Goal: Task Accomplishment & Management: Use online tool/utility

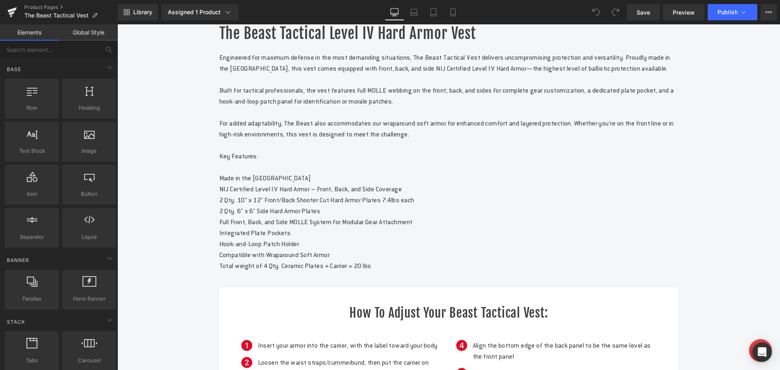
scroll to position [365, 0]
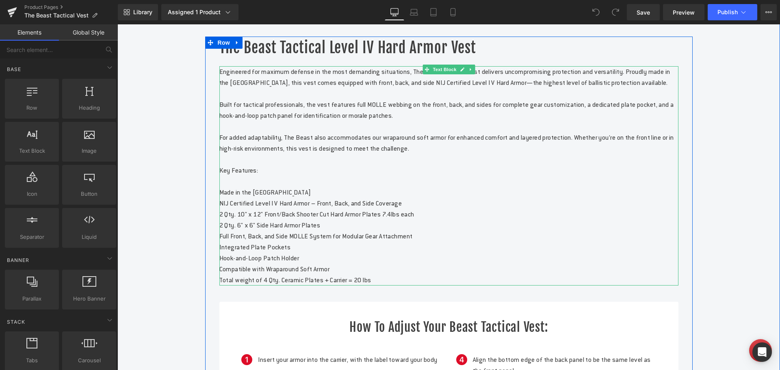
click at [246, 201] on p "Engineered for maximum defense in the most demanding situations, The Beast Tact…" at bounding box center [448, 170] width 459 height 208
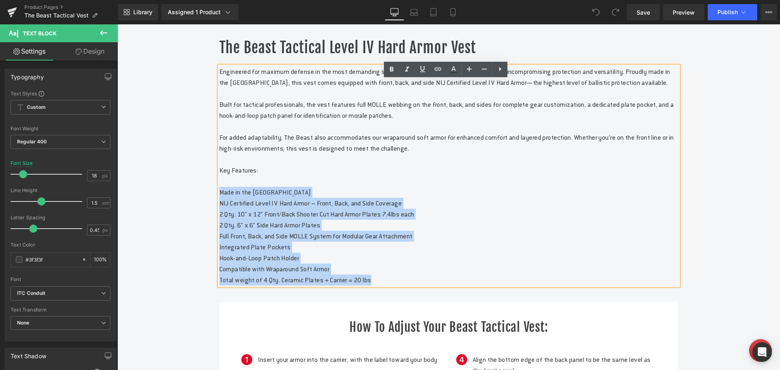
drag, startPoint x: 393, startPoint y: 305, endPoint x: 216, endPoint y: 218, distance: 197.2
click at [219, 218] on div "Engineered for maximum defense in the most demanding situations, The Beast Tact…" at bounding box center [448, 175] width 459 height 219
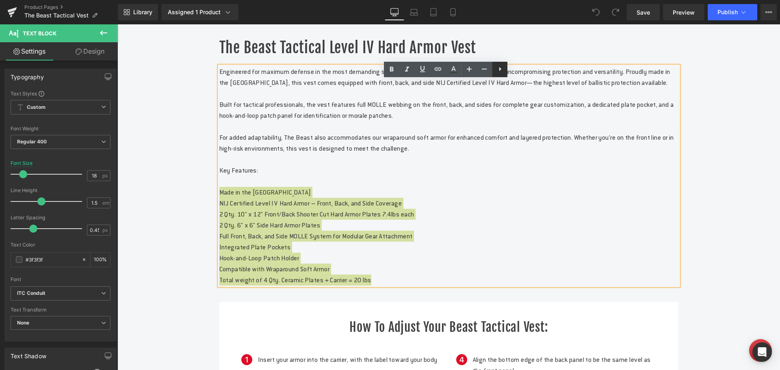
click at [499, 68] on icon at bounding box center [500, 69] width 2 height 4
click at [500, 71] on icon at bounding box center [500, 69] width 2 height 5
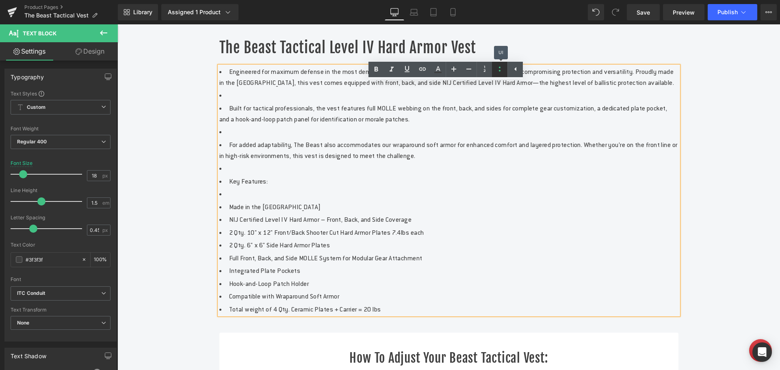
click at [500, 71] on icon at bounding box center [500, 69] width 2 height 5
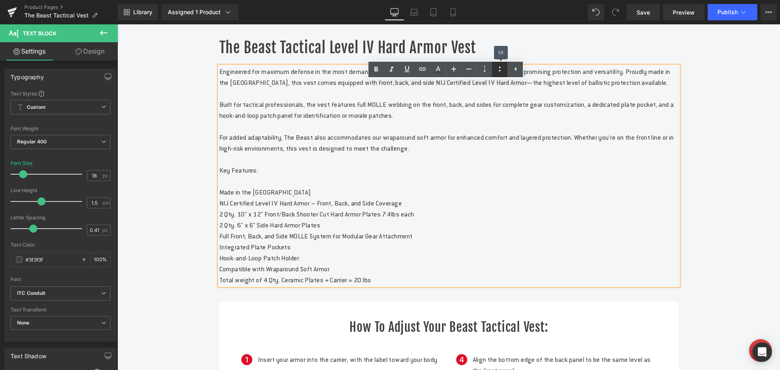
click at [500, 71] on icon at bounding box center [500, 69] width 2 height 5
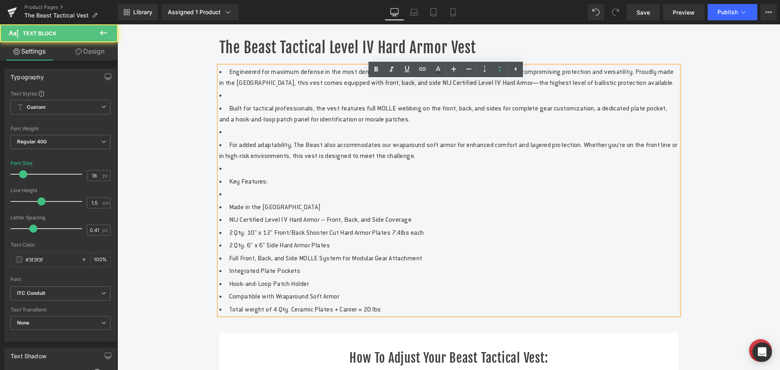
click at [225, 161] on li "For added adaptability, The Beast also accommodates our wraparound soft armor f…" at bounding box center [448, 150] width 459 height 22
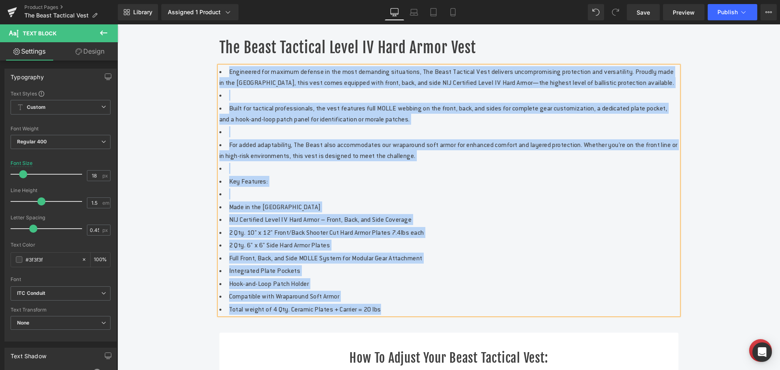
click at [527, 123] on span "Built for tactical professionals, the vest features full MOLLE webbing on the f…" at bounding box center [443, 113] width 448 height 19
click at [484, 87] on span "Engineered for maximum defense in the most demanding situations, The Beast Tact…" at bounding box center [446, 76] width 455 height 19
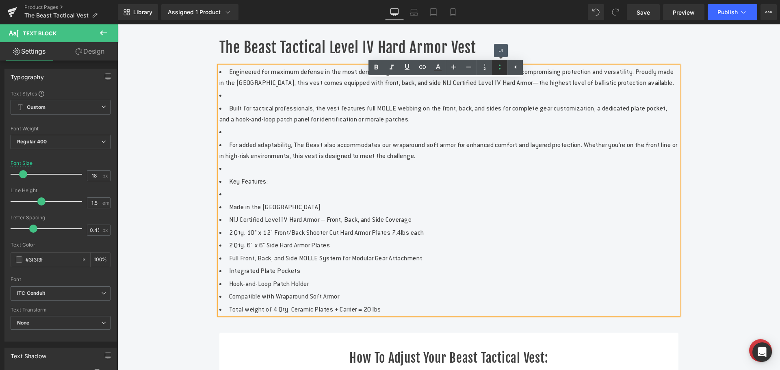
click at [501, 68] on icon at bounding box center [500, 67] width 10 height 10
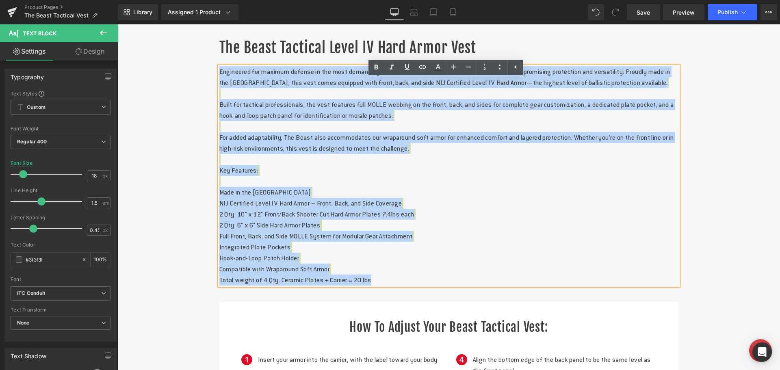
click at [488, 138] on p "Engineered for maximum defense in the most demanding situations, The Beast Tact…" at bounding box center [448, 175] width 459 height 219
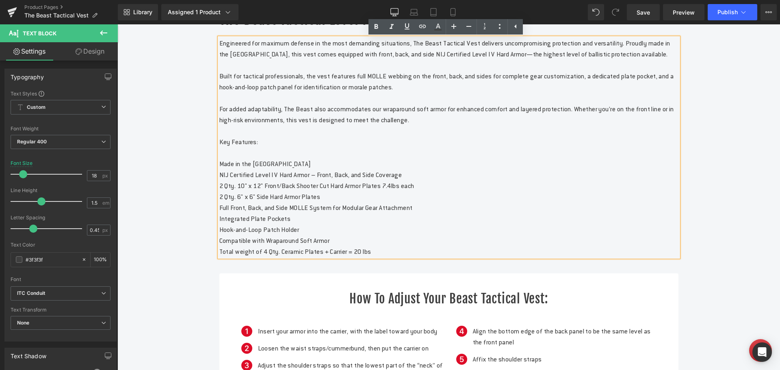
scroll to position [406, 0]
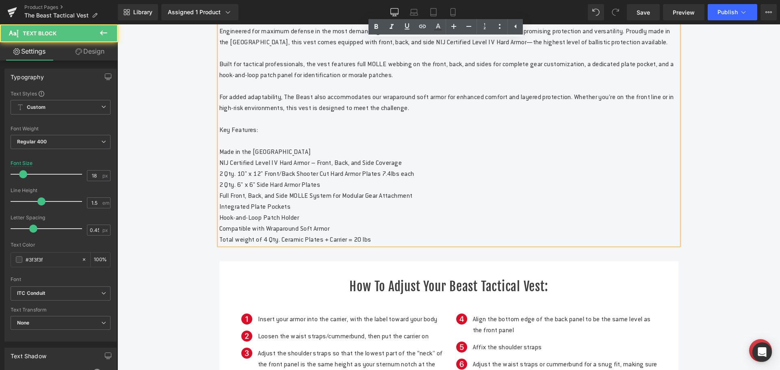
click at [403, 245] on p "Engineered for maximum defense in the most demanding situations, The Beast Tact…" at bounding box center [448, 135] width 459 height 219
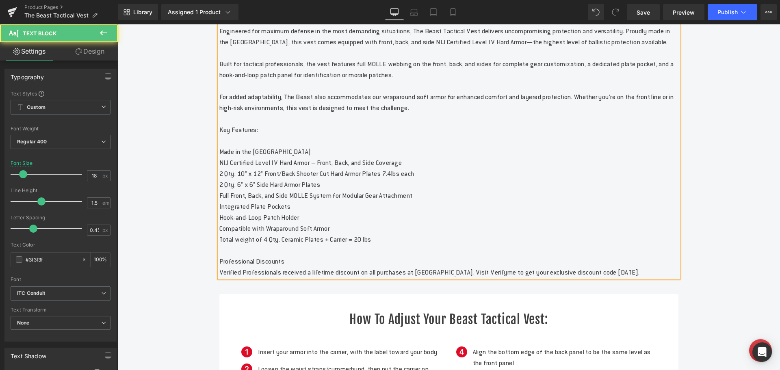
drag, startPoint x: 238, startPoint y: 306, endPoint x: 217, endPoint y: 298, distance: 22.5
click at [219, 278] on p "Verified Professionals received a lifetime discount on all purchases at Nationa…" at bounding box center [448, 272] width 459 height 11
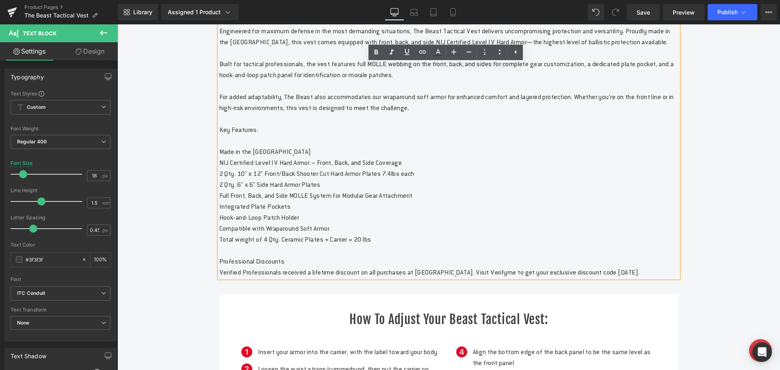
copy span "Verified Professionals received a lifetime discount on all purchases at Nationa…"
click at [272, 277] on span "Verified Professionals received a lifetime discount on all purchases at Nationa…" at bounding box center [429, 272] width 420 height 9
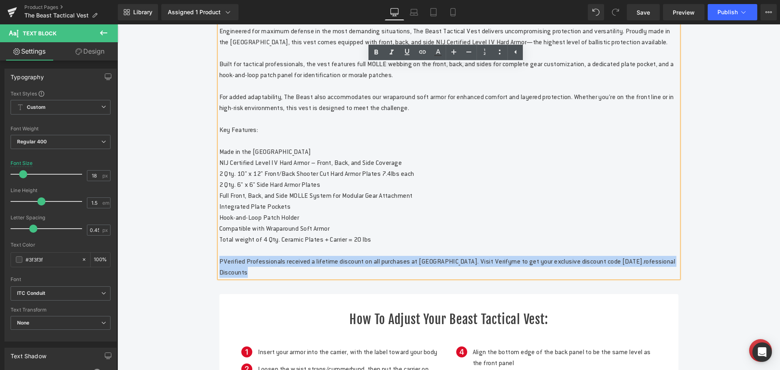
drag, startPoint x: 214, startPoint y: 285, endPoint x: 209, endPoint y: 287, distance: 5.5
click at [209, 287] on div "The Beast Tactical Level IV Hard Armor Vest Heading Engineered for maximum defe…" at bounding box center [448, 220] width 487 height 448
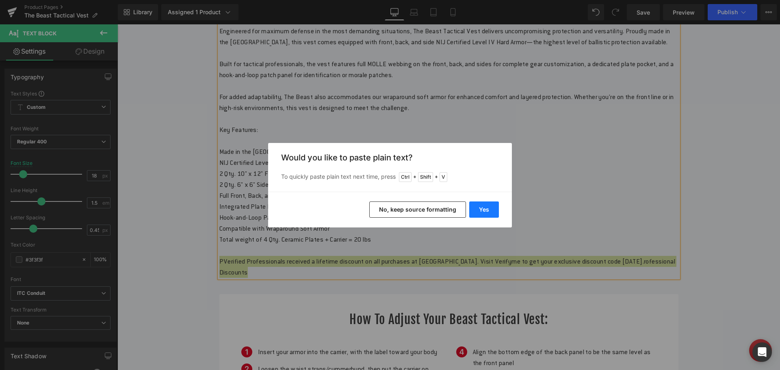
click at [488, 213] on button "Yes" at bounding box center [484, 209] width 30 height 16
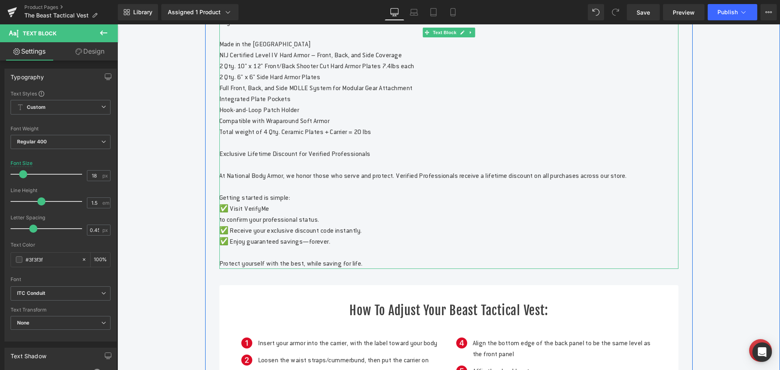
scroll to position [528, 0]
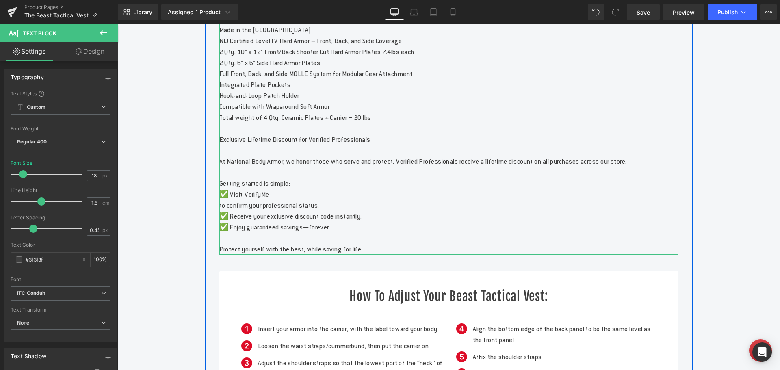
click at [271, 156] on p at bounding box center [448, 150] width 459 height 11
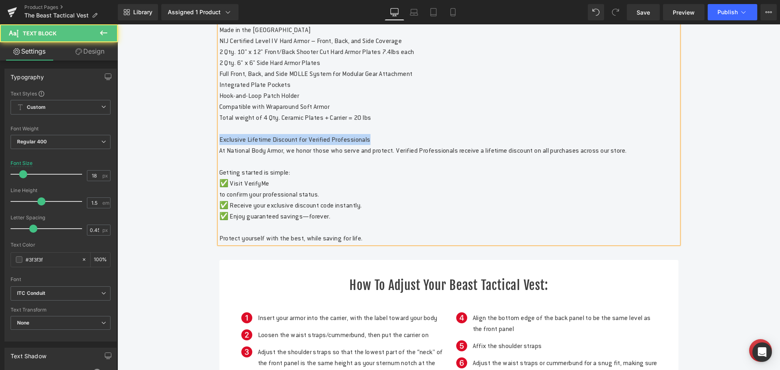
drag, startPoint x: 391, startPoint y: 165, endPoint x: 205, endPoint y: 166, distance: 185.6
click at [205, 166] on div "The Beast Tactical Level IV Hard Armor Vest Heading Engineered for maximum defe…" at bounding box center [448, 142] width 487 height 536
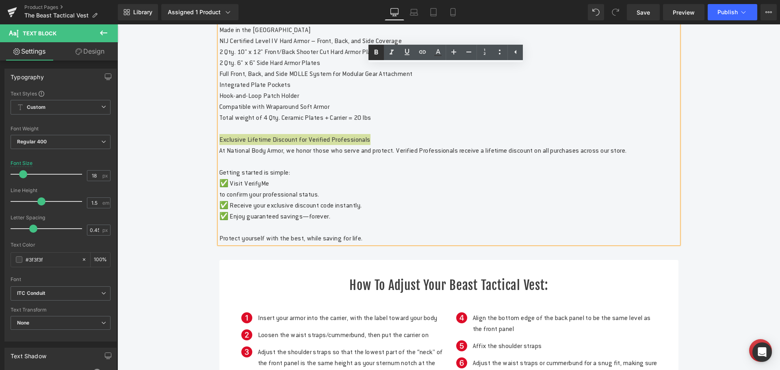
click at [375, 55] on icon at bounding box center [376, 53] width 10 height 10
click at [385, 189] on p "✅ Visit VerifyMe" at bounding box center [448, 183] width 459 height 11
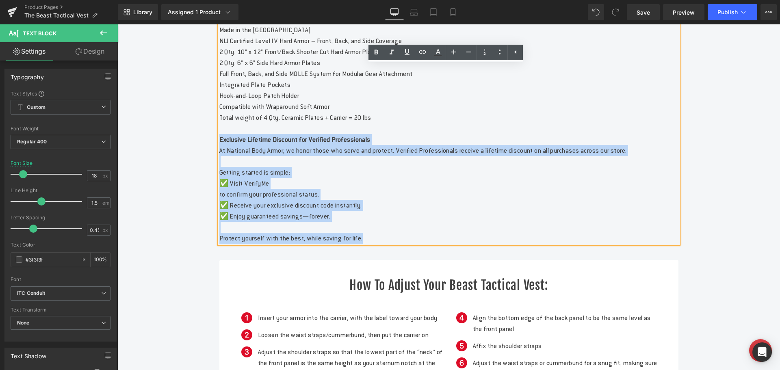
drag, startPoint x: 381, startPoint y: 273, endPoint x: 216, endPoint y: 168, distance: 196.1
click at [219, 168] on div "Engineered for maximum defense in the most demanding situations, The Beast Tact…" at bounding box center [448, 74] width 459 height 340
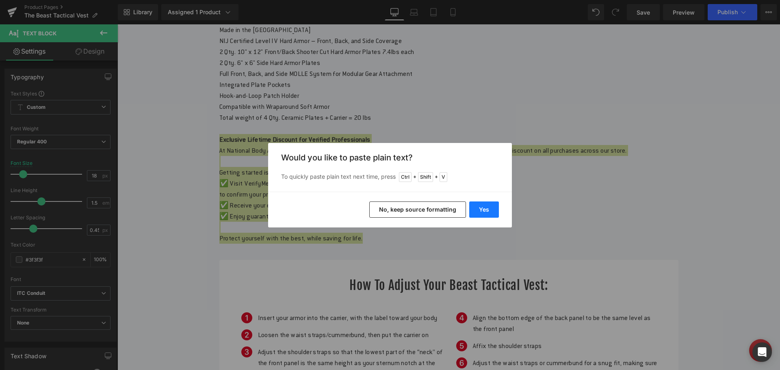
click at [484, 209] on button "Yes" at bounding box center [484, 209] width 30 height 16
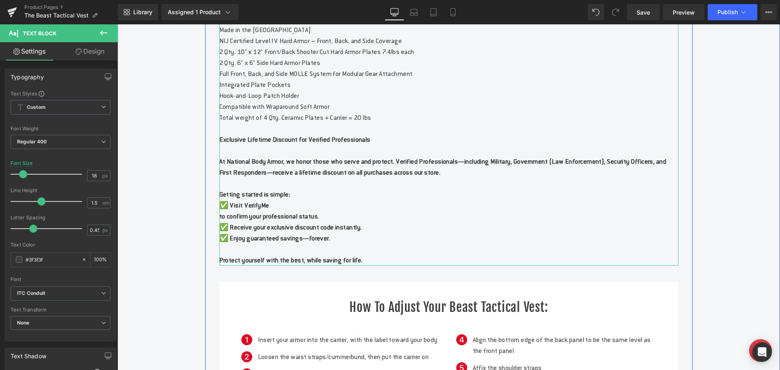
click at [288, 211] on p "✅ Visit VerifyMe" at bounding box center [448, 205] width 459 height 11
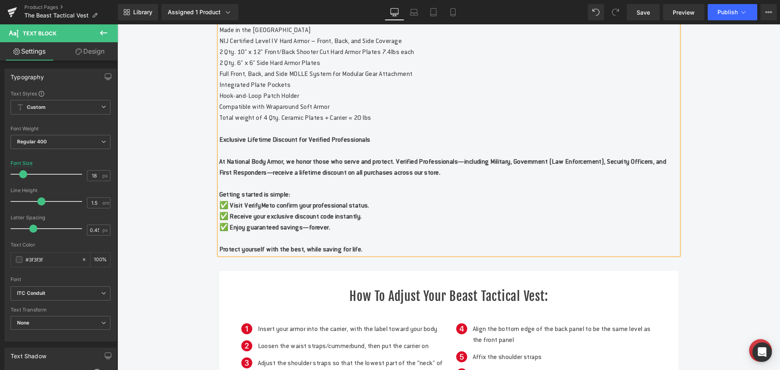
click at [262, 210] on b "✅ Visit VerifyMe" at bounding box center [244, 205] width 50 height 9
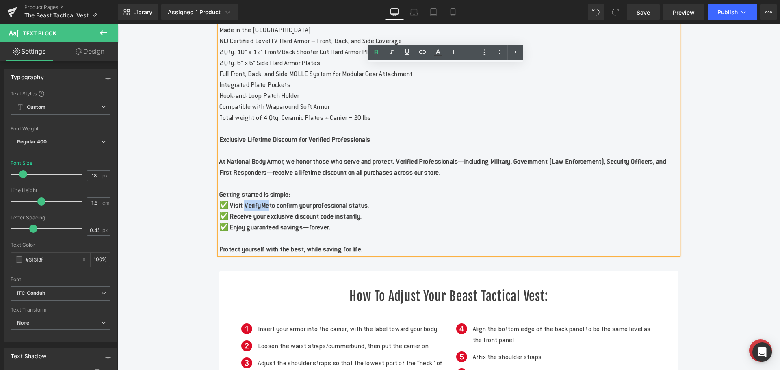
drag, startPoint x: 246, startPoint y: 229, endPoint x: 277, endPoint y: 235, distance: 31.0
click at [277, 211] on p "✅ Visit VerifyMe to confirm your professional status." at bounding box center [448, 205] width 459 height 11
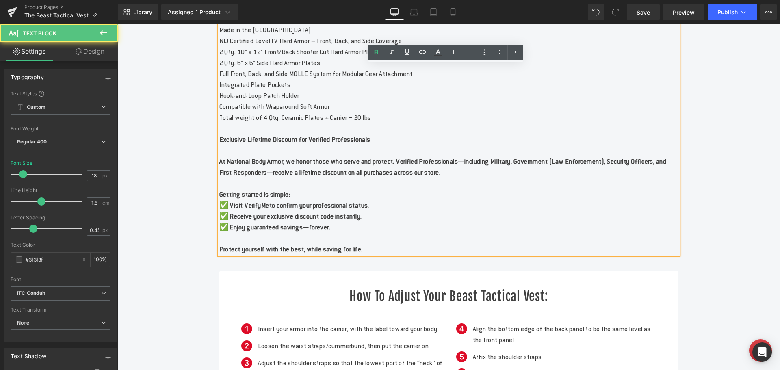
click at [475, 123] on p "Engineered for maximum defense in the most demanding situations, The Beast Tact…" at bounding box center [448, 13] width 459 height 219
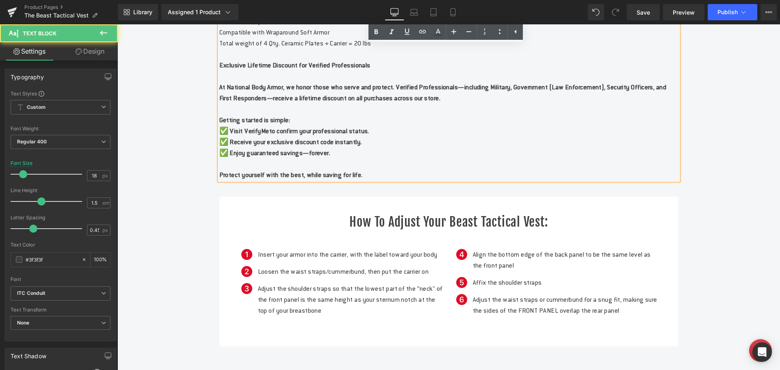
scroll to position [609, 0]
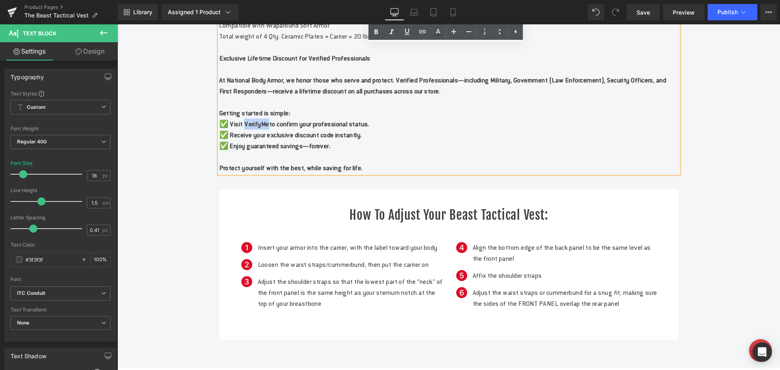
drag, startPoint x: 244, startPoint y: 148, endPoint x: 276, endPoint y: 148, distance: 31.3
click at [269, 128] on b "✅ Visit VerifyMe" at bounding box center [244, 124] width 50 height 9
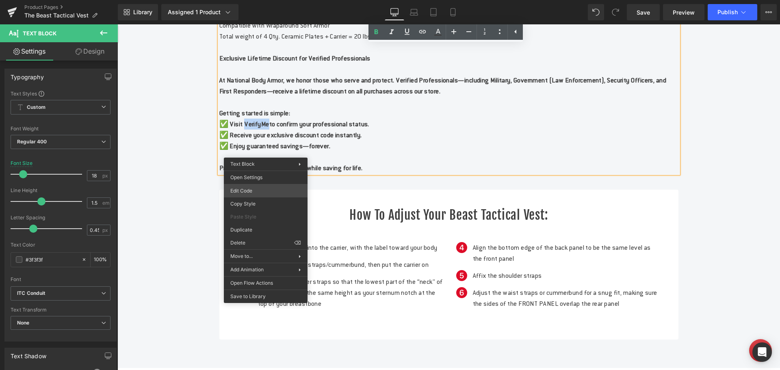
click at [270, 0] on div "You are previewing how the will restyle your page. You can not edit Elements in…" at bounding box center [390, 0] width 780 height 0
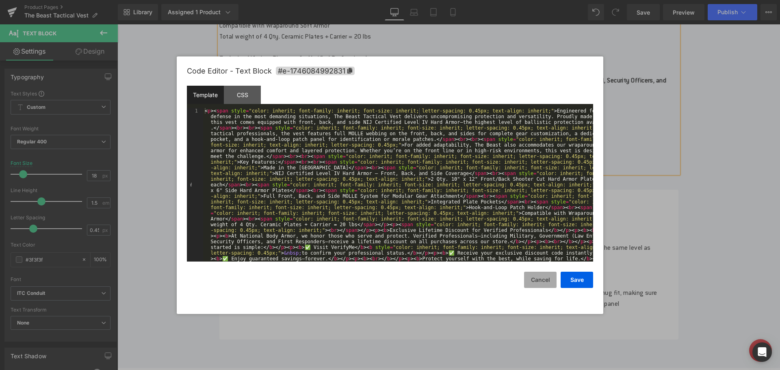
click at [540, 280] on button "Cancel" at bounding box center [540, 280] width 32 height 16
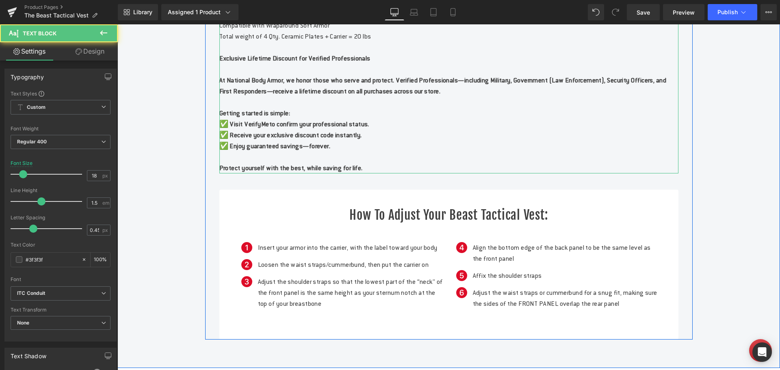
click at [369, 128] on b "to confirm your professional status." at bounding box center [319, 124] width 100 height 9
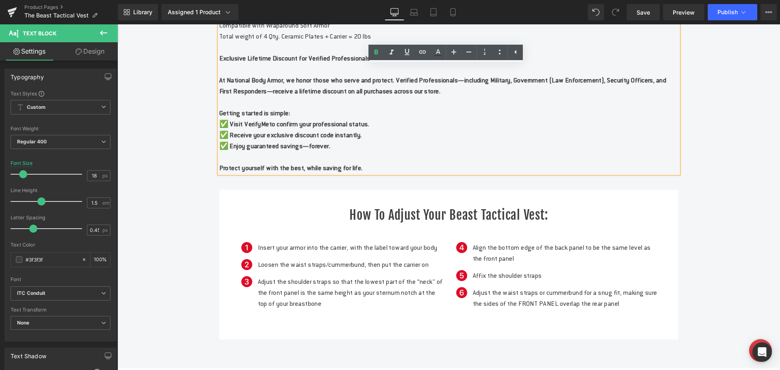
click at [258, 128] on b "✅ Visit VerifyMe" at bounding box center [244, 124] width 50 height 9
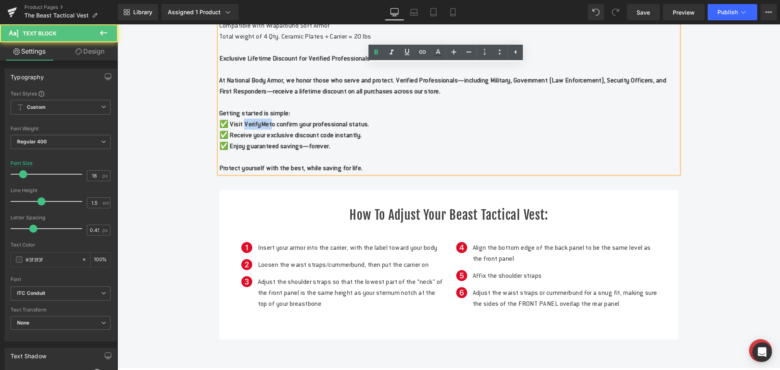
click at [258, 128] on b "✅ Visit VerifyMe" at bounding box center [244, 124] width 50 height 9
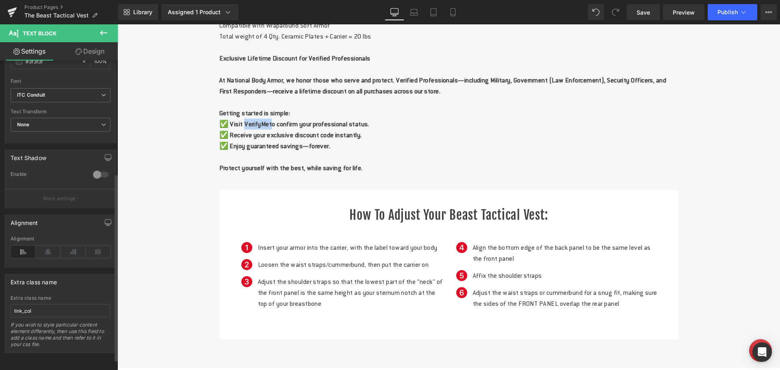
scroll to position [0, 0]
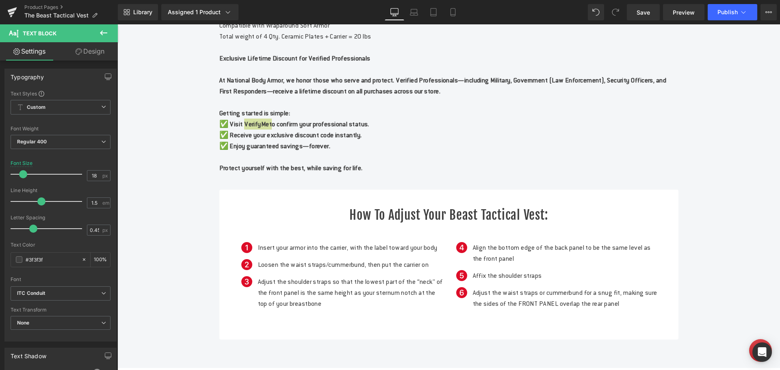
click at [103, 32] on icon at bounding box center [104, 33] width 10 height 10
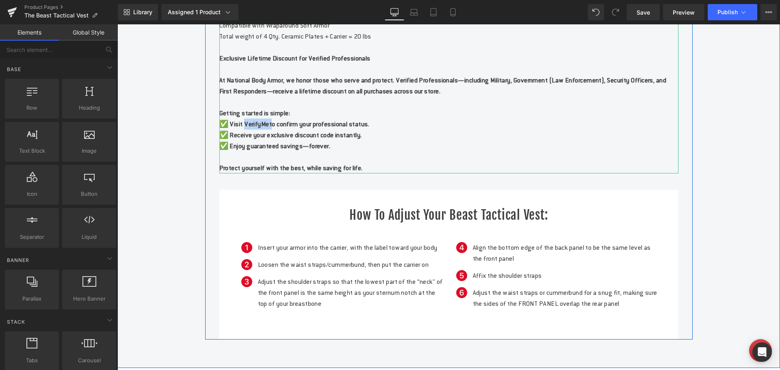
click at [296, 150] on b "✅ Enjoy guaranteed savings—forever." at bounding box center [274, 146] width 111 height 9
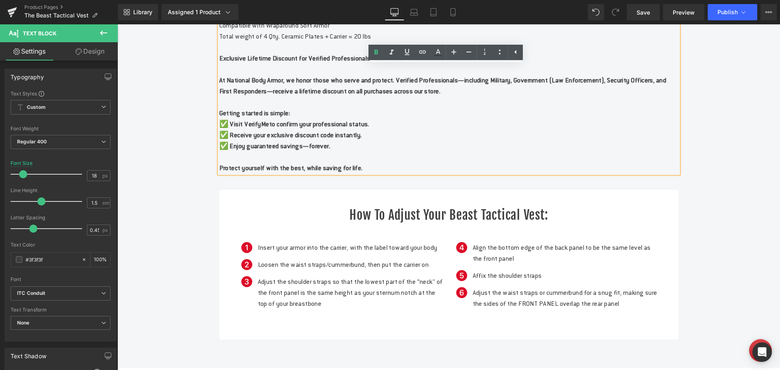
click at [258, 128] on b "✅ Visit VerifyMe" at bounding box center [244, 124] width 50 height 9
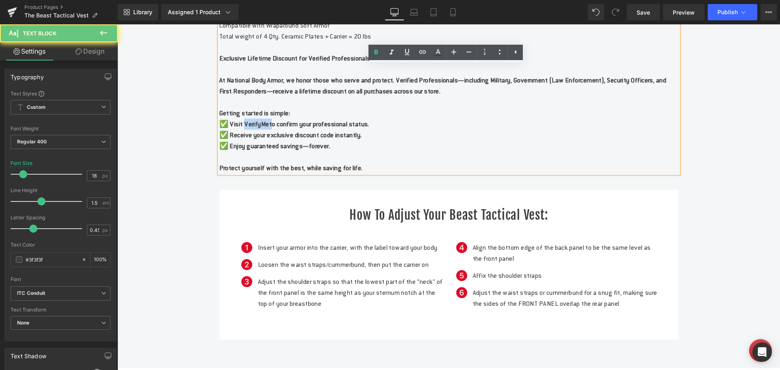
click at [258, 128] on b "✅ Visit VerifyMe" at bounding box center [244, 124] width 50 height 9
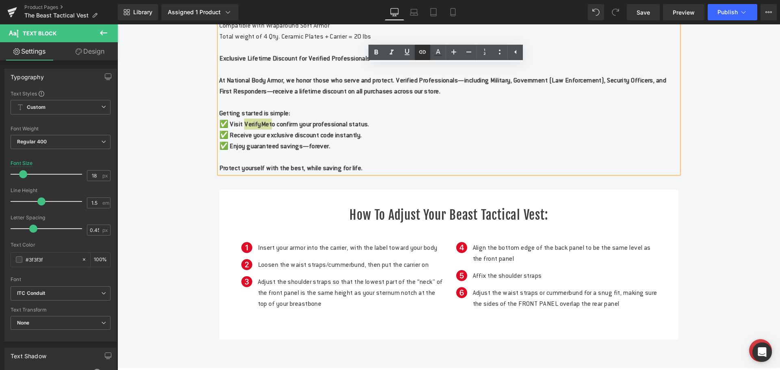
click at [420, 51] on icon at bounding box center [422, 51] width 7 height 3
click at [262, 165] on input "text" at bounding box center [282, 166] width 125 height 20
paste input "[URL][DOMAIN_NAME]"
type input "[URL][DOMAIN_NAME]"
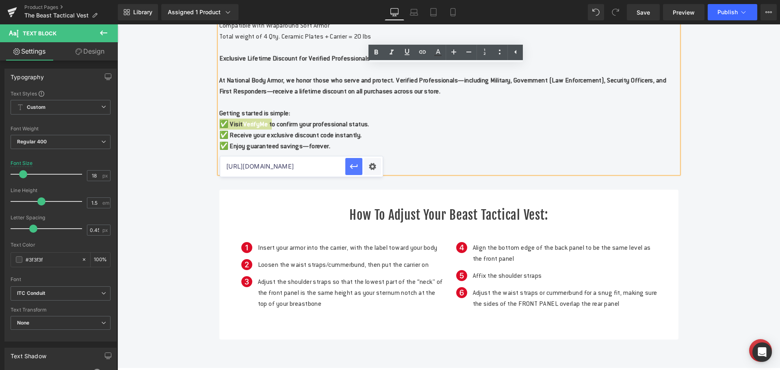
click at [356, 167] on icon "button" at bounding box center [354, 166] width 8 height 5
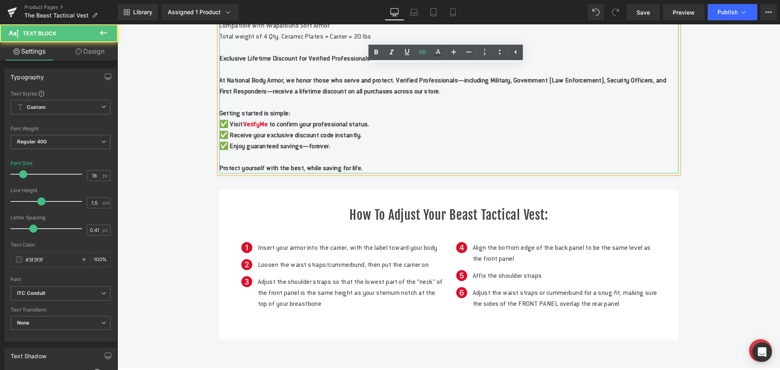
click at [492, 151] on p "✅ Enjoy guaranteed savings—forever." at bounding box center [448, 145] width 459 height 11
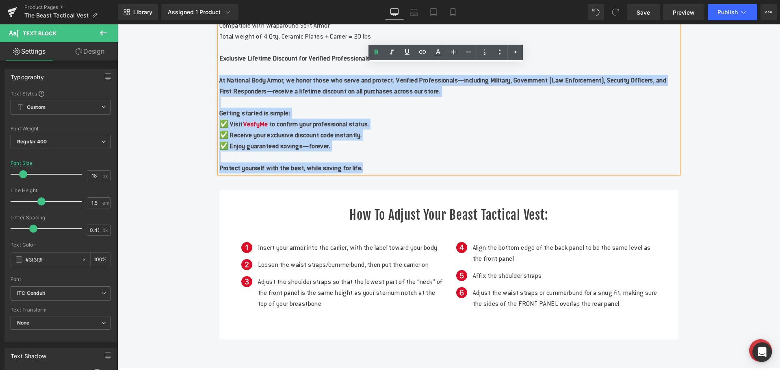
drag, startPoint x: 388, startPoint y: 193, endPoint x: 212, endPoint y: 106, distance: 196.5
click at [213, 106] on div "The Beast Tactical Level IV Hard Armor Vest Heading Engineered for maximum defe…" at bounding box center [448, 67] width 471 height 546
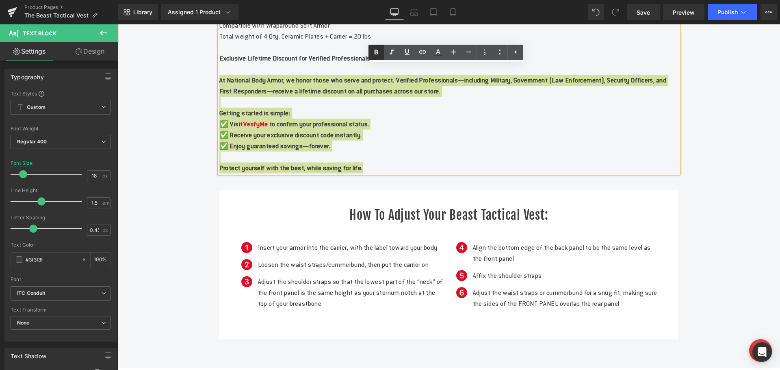
click at [375, 55] on icon at bounding box center [376, 53] width 10 height 10
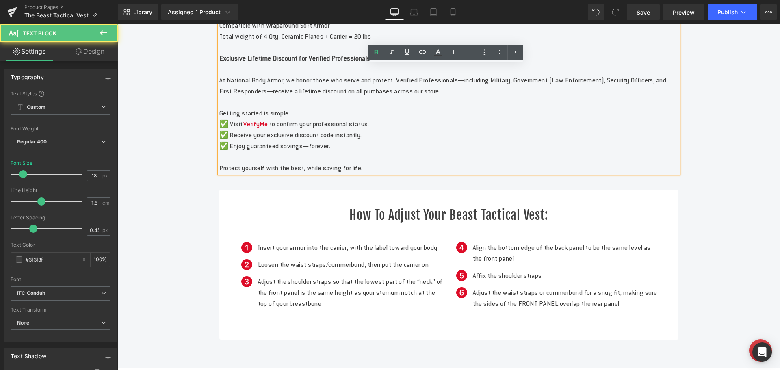
click at [382, 140] on p "✅ Receive your exclusive discount code instantly." at bounding box center [448, 135] width 459 height 11
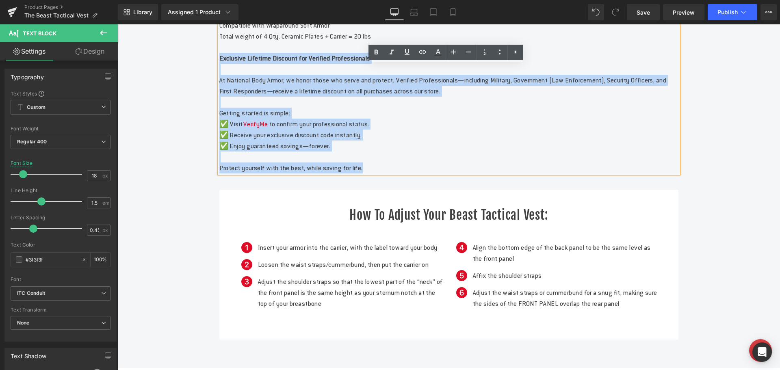
drag, startPoint x: 377, startPoint y: 194, endPoint x: 197, endPoint y: 83, distance: 211.8
click at [197, 83] on div "The Beast Tactical Level IV Hard Armor Vest Heading Engineered for maximum defe…" at bounding box center [448, 66] width 662 height 547
copy div "Exclusive Lifetime Discount for Verified Professionals At National Body Armor, …"
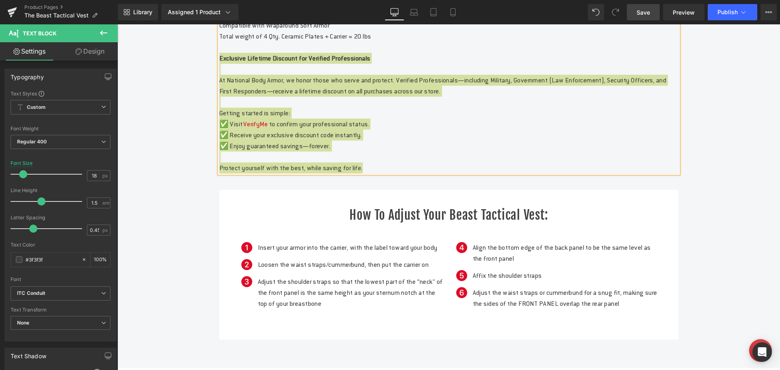
click at [639, 13] on span "Save" at bounding box center [642, 12] width 13 height 9
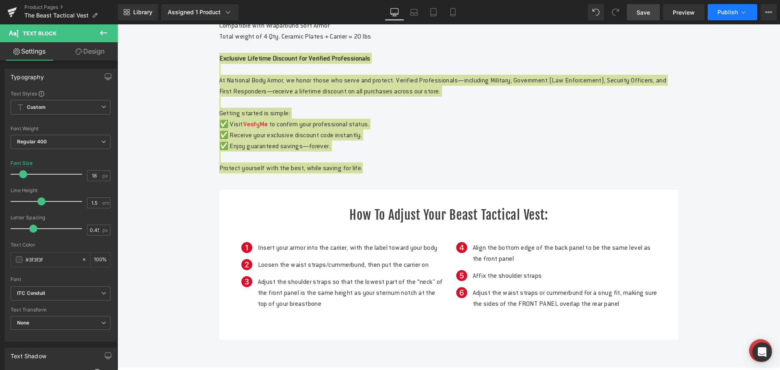
click at [721, 11] on span "Publish" at bounding box center [727, 12] width 20 height 6
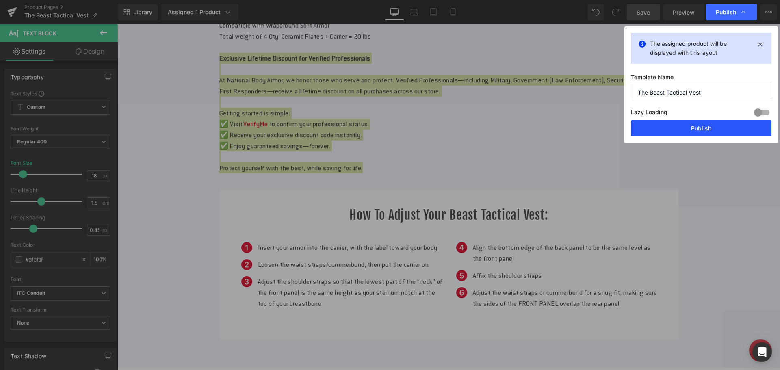
drag, startPoint x: 676, startPoint y: 132, endPoint x: 480, endPoint y: 26, distance: 222.9
click at [676, 132] on button "Publish" at bounding box center [701, 128] width 140 height 16
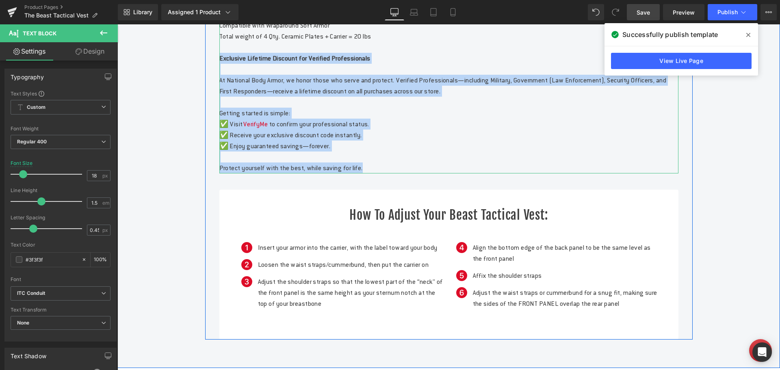
click at [285, 151] on p "✅ Enjoy guaranteed savings—forever." at bounding box center [448, 145] width 459 height 11
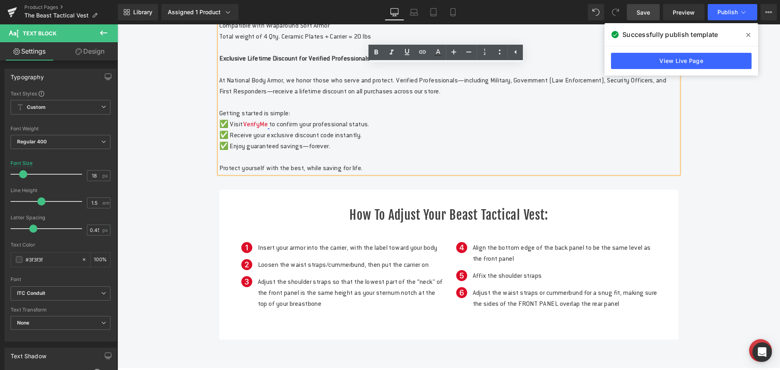
click at [269, 128] on link at bounding box center [268, 124] width 1 height 9
drag, startPoint x: 188, startPoint y: 139, endPoint x: 306, endPoint y: 164, distance: 119.9
click at [306, 164] on span "Edit" at bounding box center [305, 163] width 9 height 7
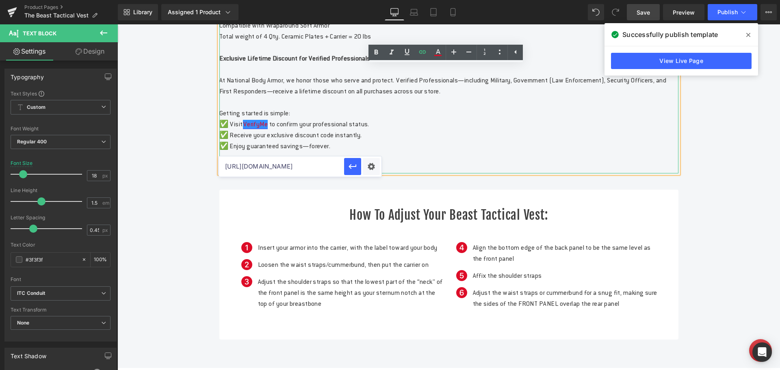
click at [268, 128] on link "VerifyMe" at bounding box center [255, 124] width 25 height 9
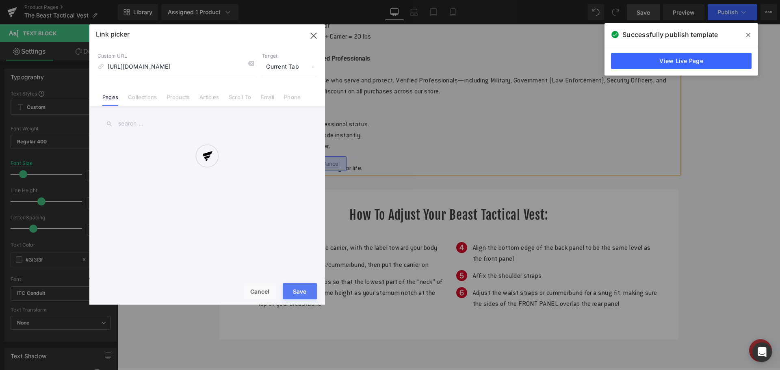
click at [370, 0] on div "Text Color Highlight Color #333333 Edit or remove link: Edit - Unlink - Cancel …" at bounding box center [390, 0] width 780 height 0
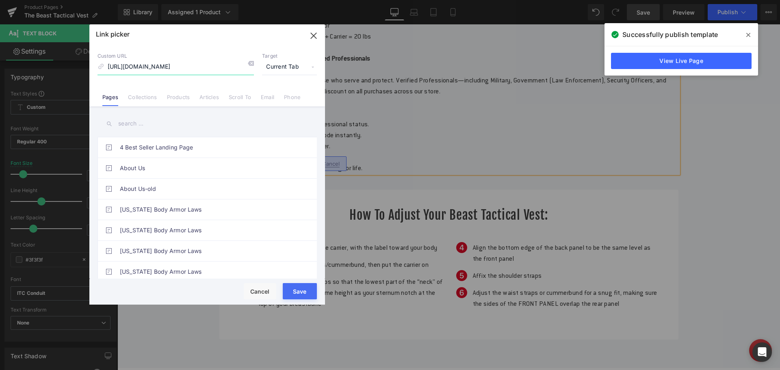
click at [315, 36] on icon "button" at bounding box center [313, 35] width 13 height 13
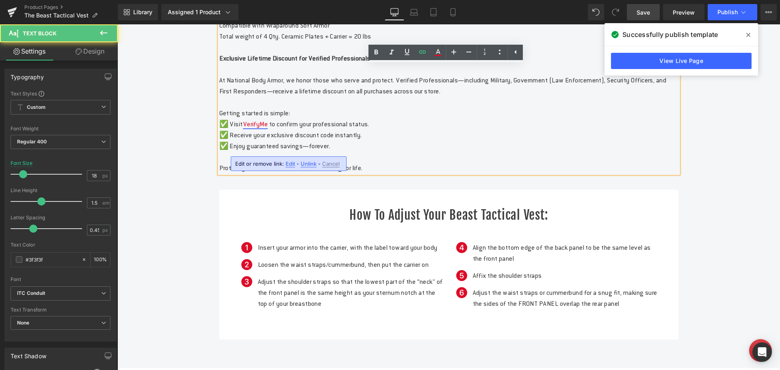
click at [268, 128] on link "VerifyMe" at bounding box center [255, 124] width 25 height 9
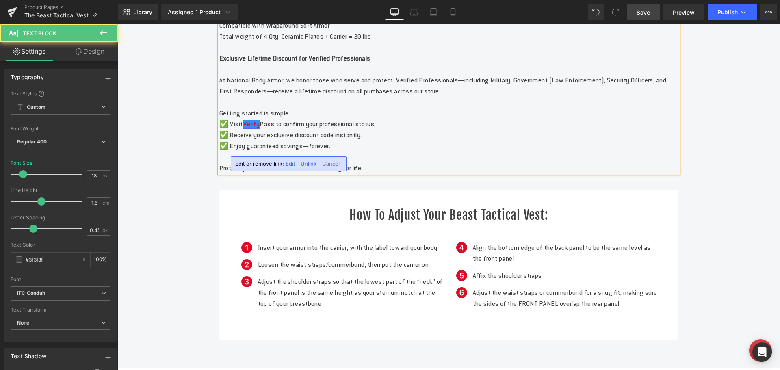
click at [250, 128] on link "Verify" at bounding box center [251, 124] width 17 height 9
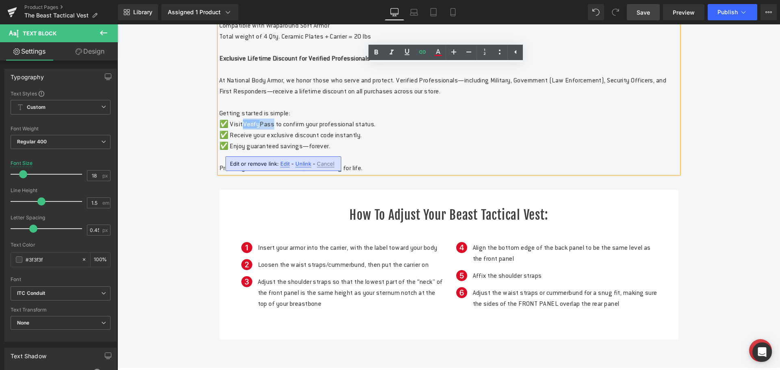
drag, startPoint x: 245, startPoint y: 148, endPoint x: 277, endPoint y: 149, distance: 32.1
click at [277, 130] on p "✅ Visit Verify Pass to confirm your professional status." at bounding box center [448, 124] width 459 height 11
click at [422, 52] on icon at bounding box center [422, 52] width 10 height 10
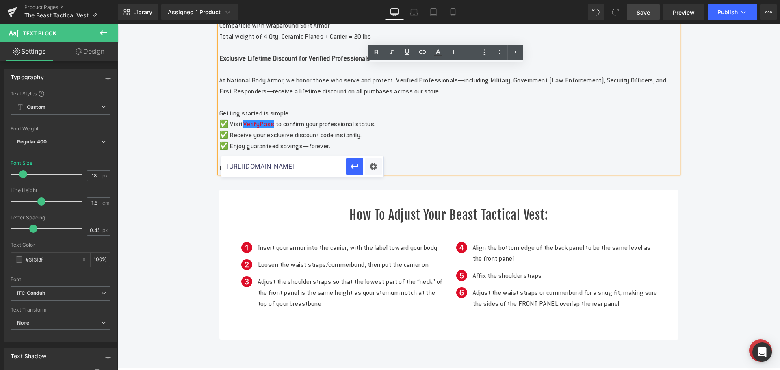
click at [277, 166] on input "[URL][DOMAIN_NAME]" at bounding box center [283, 166] width 125 height 20
paste input "Exclusive Lifetime Discount for Verified Professionals At National Body Armor, …"
type input "Exclusive Lifetime Discount for Verified Professionals At National Body Armor, …"
click at [272, 169] on input "text" at bounding box center [283, 166] width 125 height 20
paste input "[URL][DOMAIN_NAME]"
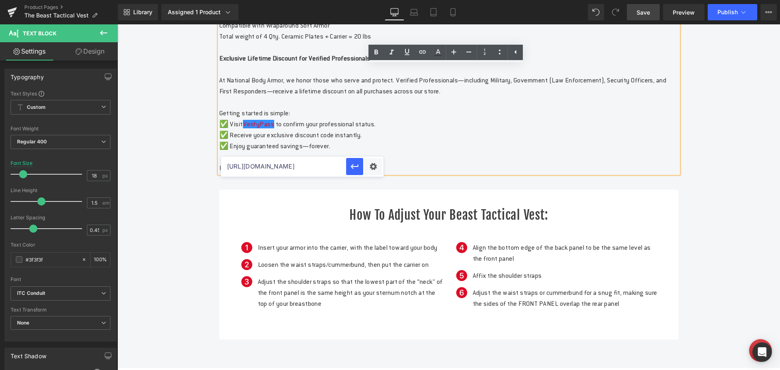
scroll to position [0, 9]
type input "[URL][DOMAIN_NAME]"
click at [351, 168] on icon "button" at bounding box center [355, 167] width 10 height 10
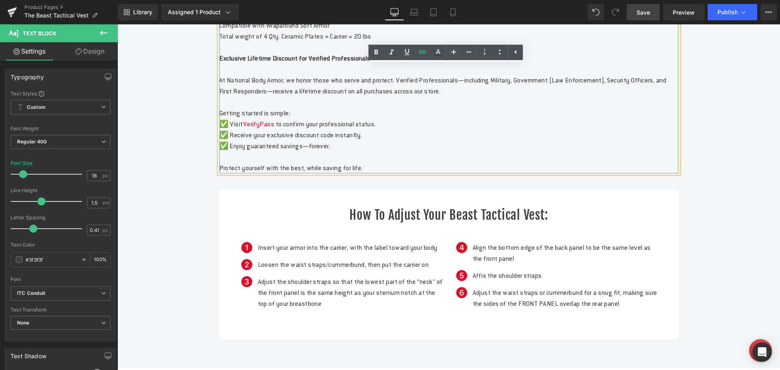
click at [443, 151] on p "✅ Enjoy guaranteed savings—forever." at bounding box center [448, 145] width 459 height 11
click at [280, 75] on p at bounding box center [448, 69] width 459 height 11
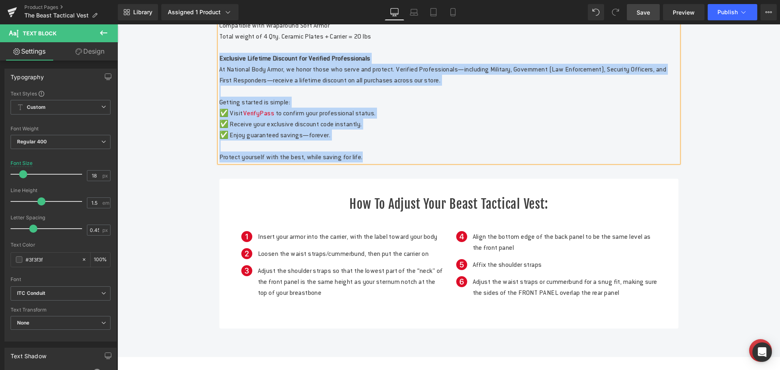
drag, startPoint x: 376, startPoint y: 180, endPoint x: 201, endPoint y: 84, distance: 199.5
click at [201, 84] on div "The Beast Tactical Level IV Hard Armor Vest Heading Engineered for maximum defe…" at bounding box center [448, 61] width 662 height 536
copy div "Exclusive Lifetime Discount for Verified Professionals At National Body Armor, …"
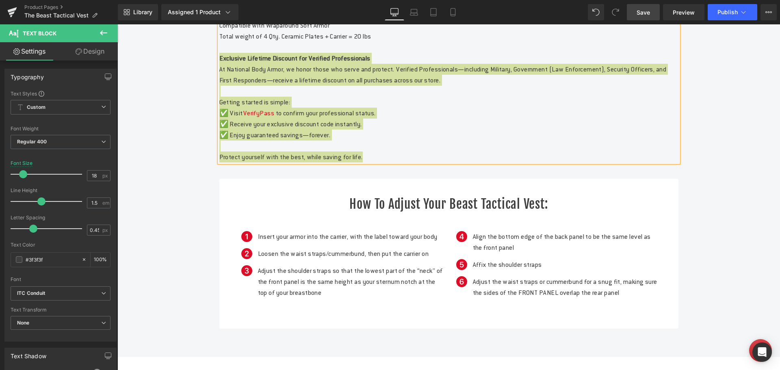
click at [641, 17] on link "Save" at bounding box center [643, 12] width 33 height 16
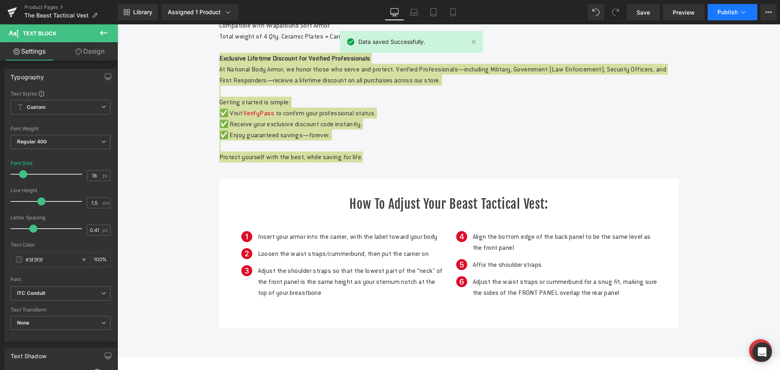
click at [722, 15] on button "Publish" at bounding box center [732, 12] width 50 height 16
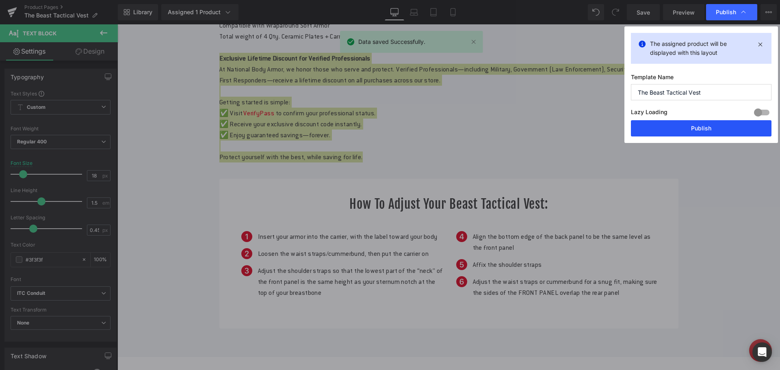
click at [711, 125] on button "Publish" at bounding box center [701, 128] width 140 height 16
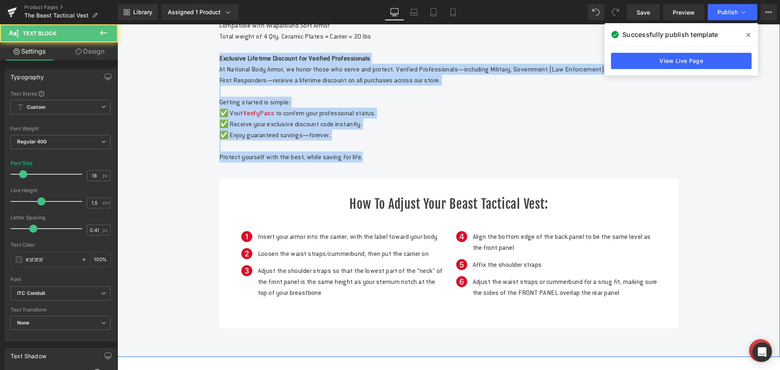
click at [505, 130] on p "✅ Receive your exclusive discount code instantly." at bounding box center [448, 124] width 459 height 11
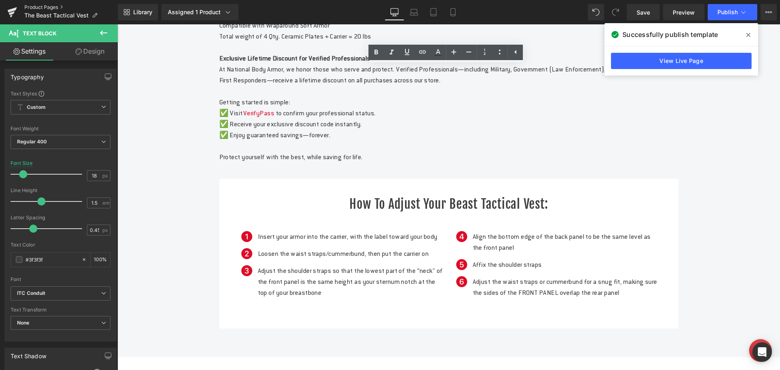
click at [36, 7] on link "Product Pages" at bounding box center [70, 7] width 93 height 6
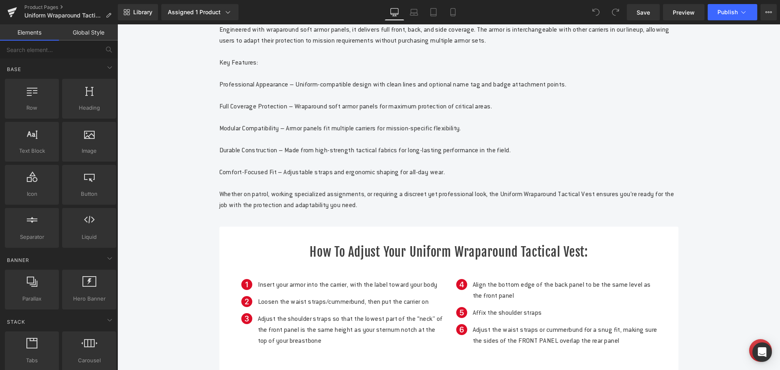
scroll to position [568, 0]
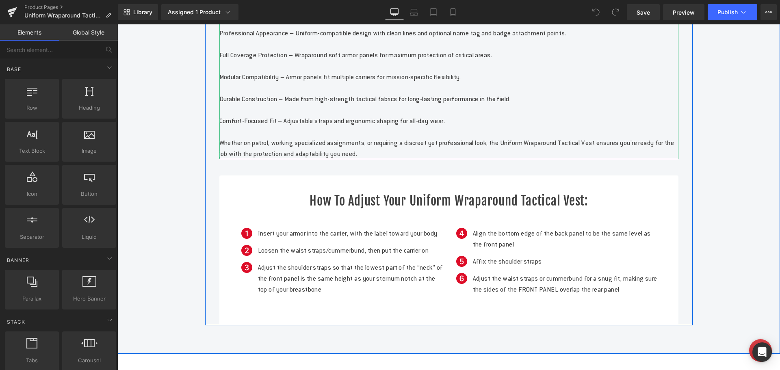
click at [450, 159] on p "Whether on patrol, working specialized assignments, or requiring a discreet yet…" at bounding box center [448, 148] width 459 height 22
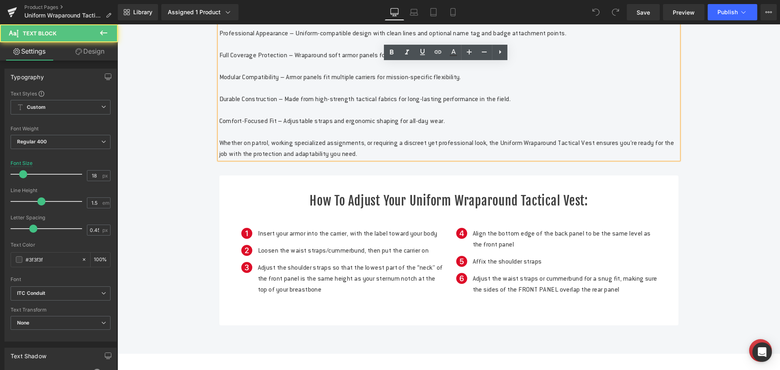
click at [449, 159] on p "Whether on patrol, working specialized assignments, or requiring a discreet yet…" at bounding box center [448, 148] width 459 height 22
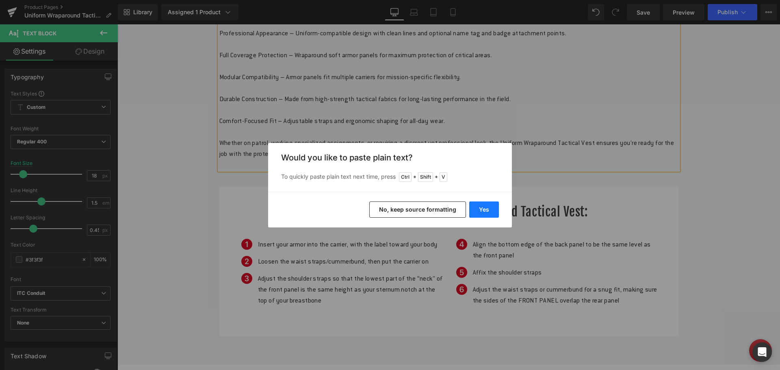
click at [480, 205] on button "Yes" at bounding box center [484, 209] width 30 height 16
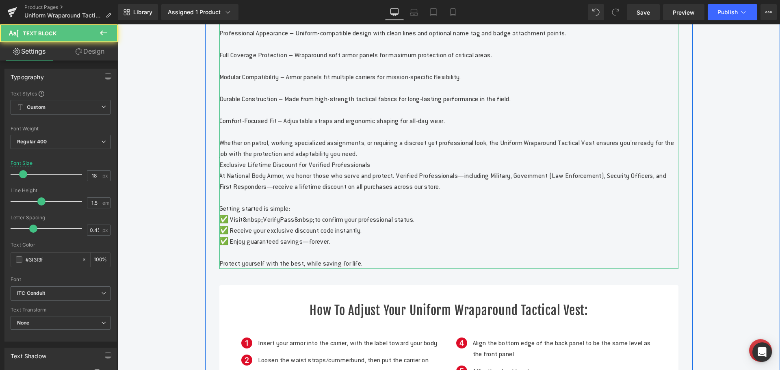
click at [445, 159] on p "Whether on patrol, working specialized assignments, or requiring a discreet yet…" at bounding box center [448, 148] width 459 height 22
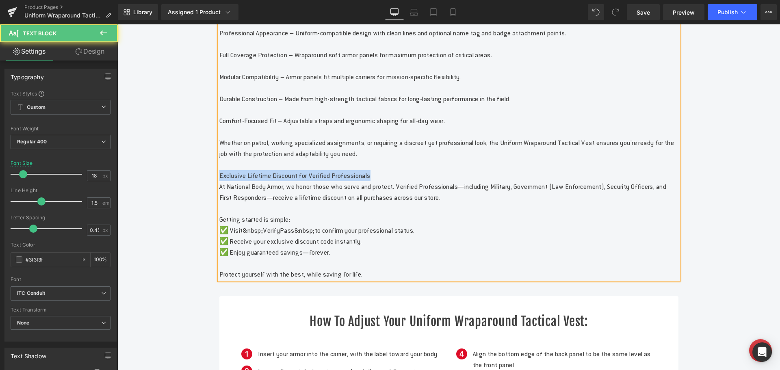
drag, startPoint x: 388, startPoint y: 235, endPoint x: 210, endPoint y: 234, distance: 177.5
click at [209, 234] on div "Uniform Wraparound Tactical Vest Heading Introducing the all-new Uniform Wrapar…" at bounding box center [448, 161] width 487 height 569
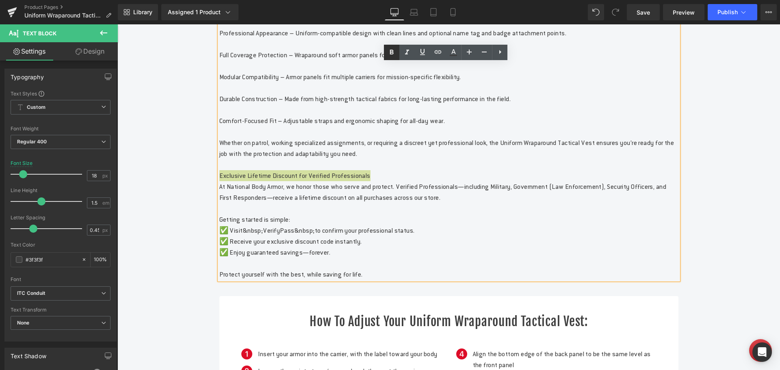
click at [389, 53] on icon at bounding box center [392, 53] width 10 height 10
click at [338, 137] on p at bounding box center [448, 131] width 459 height 11
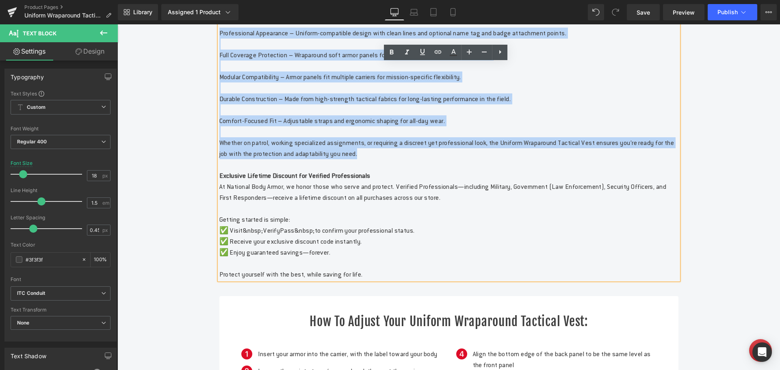
drag, startPoint x: 437, startPoint y: 212, endPoint x: 203, endPoint y: 93, distance: 262.4
click at [205, 93] on div "Uniform Wraparound Tactical Vest Heading Introducing the all-new Uniform Wrapar…" at bounding box center [448, 161] width 487 height 569
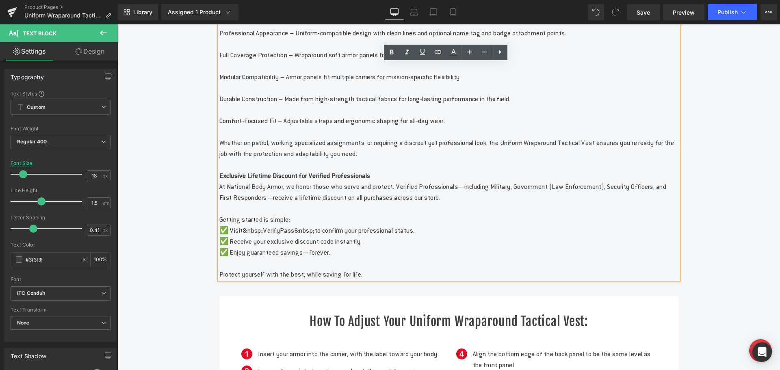
click at [224, 28] on p at bounding box center [448, 22] width 459 height 11
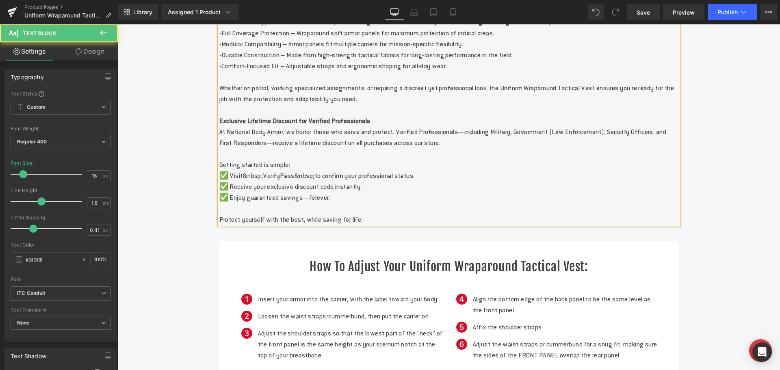
click at [326, 181] on p "✅ Visit&nbsp;VerifyPass&nbsp;to confirm your professional status." at bounding box center [448, 175] width 459 height 11
click at [266, 181] on p "✅ Visit&nbsp;VerifyPass confirm your professional status." at bounding box center [448, 175] width 459 height 11
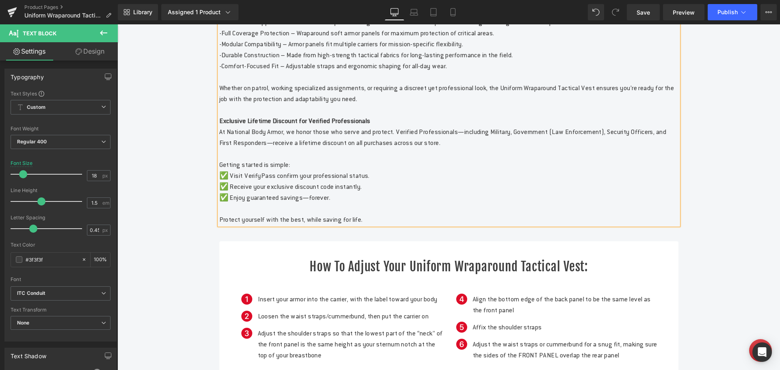
click at [269, 181] on p "✅ Visit VerifyPass confirm your professional status." at bounding box center [448, 175] width 459 height 11
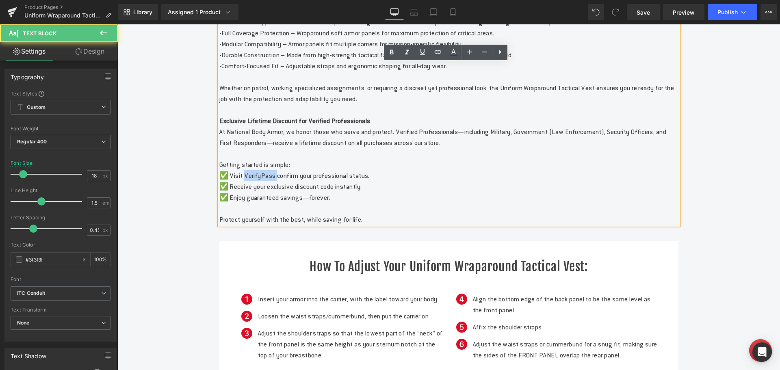
click at [269, 181] on p "✅ Visit VerifyPass confirm your professional status." at bounding box center [448, 175] width 459 height 11
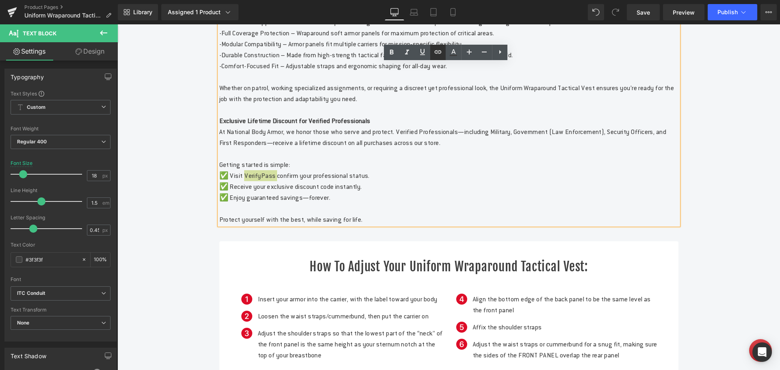
click at [440, 54] on icon at bounding box center [438, 52] width 10 height 10
click at [268, 251] on input "text" at bounding box center [284, 251] width 125 height 20
paste input "[URL][DOMAIN_NAME]"
type input "[URL][DOMAIN_NAME]"
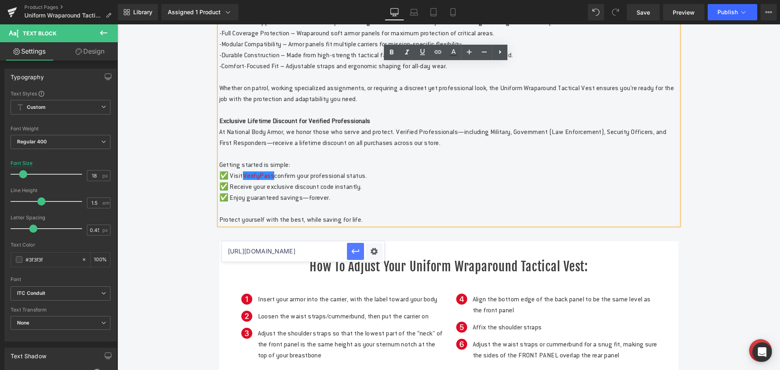
click at [356, 253] on icon "button" at bounding box center [355, 251] width 10 height 10
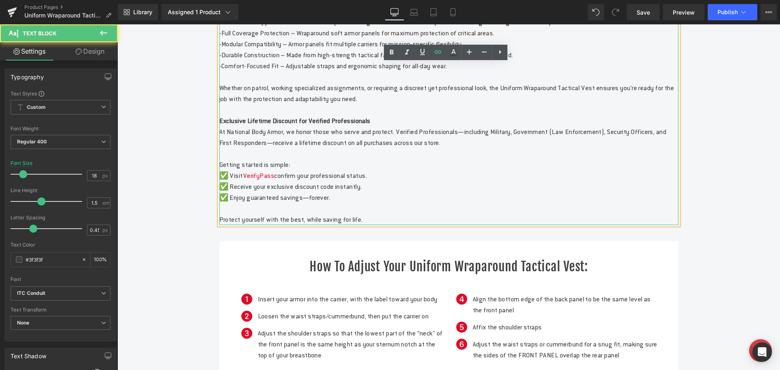
click at [406, 181] on p "✅ Visit VerifyPass confirm your professional status." at bounding box center [448, 175] width 459 height 11
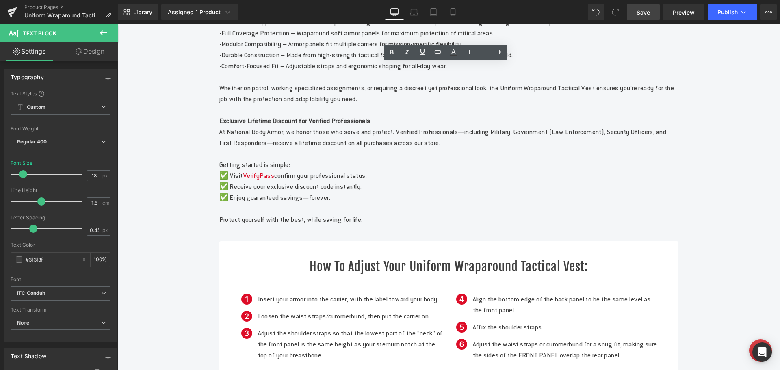
click at [640, 11] on span "Save" at bounding box center [642, 12] width 13 height 9
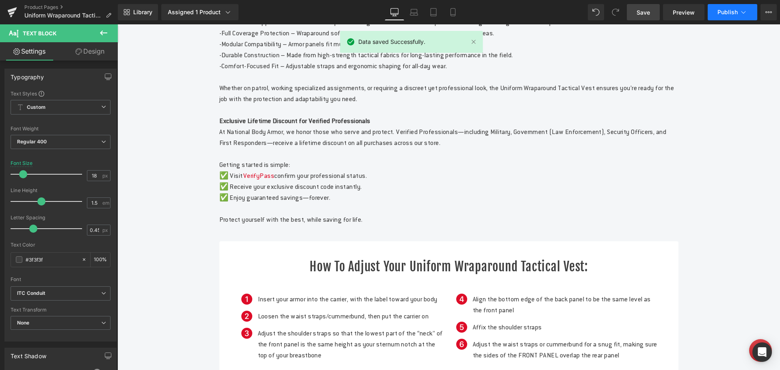
click at [725, 14] on span "Publish" at bounding box center [727, 12] width 20 height 6
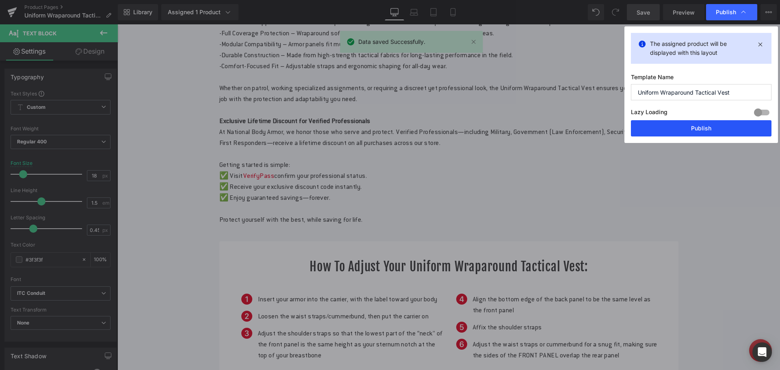
click at [677, 124] on button "Publish" at bounding box center [701, 128] width 140 height 16
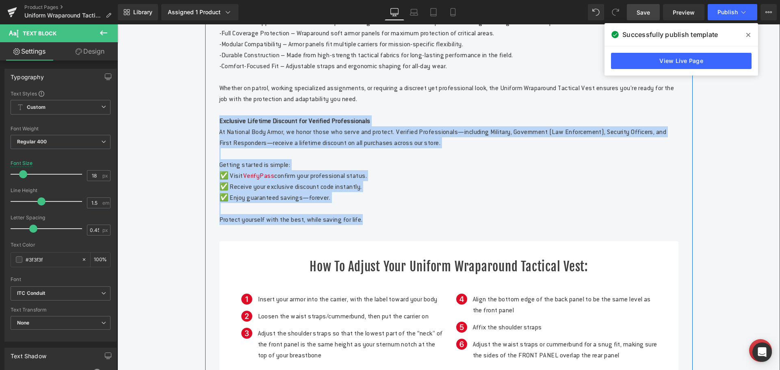
drag, startPoint x: 377, startPoint y: 280, endPoint x: 212, endPoint y: 182, distance: 192.1
click at [213, 181] on div "Uniform Wraparound Tactical Vest Heading Introducing the all-new Uniform Wrapar…" at bounding box center [448, 134] width 471 height 513
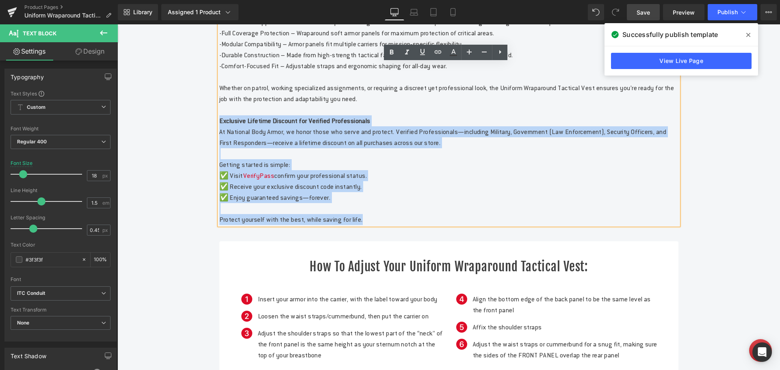
copy div "Exclusive Lifetime Discount for Verified Professionals At National Body Armor, …"
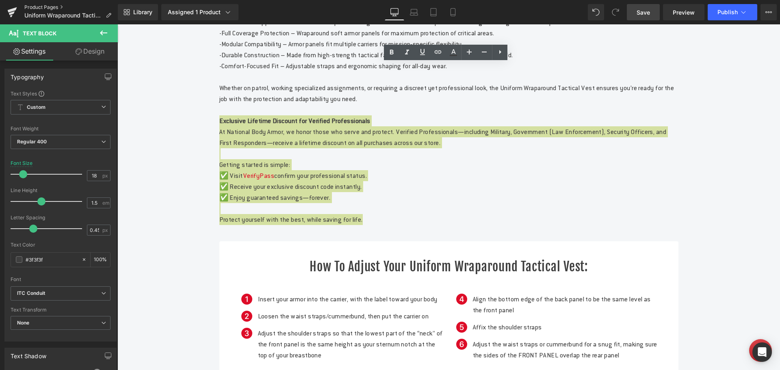
click at [48, 8] on link "Product Pages" at bounding box center [70, 7] width 93 height 6
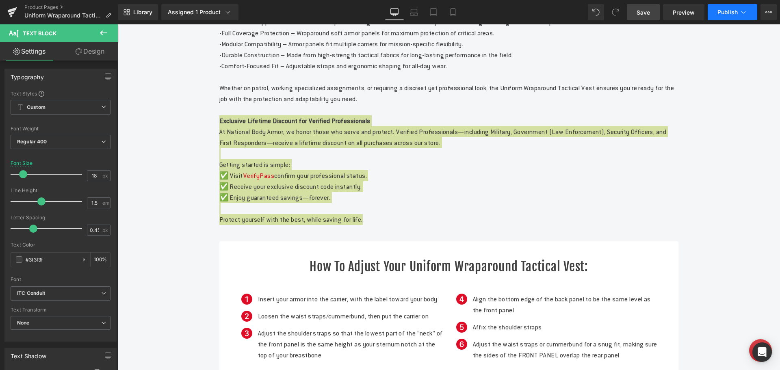
click at [725, 9] on span "Publish" at bounding box center [727, 12] width 20 height 6
click at [641, 17] on link "Save" at bounding box center [643, 12] width 33 height 16
click at [722, 10] on span "Publish" at bounding box center [727, 12] width 20 height 6
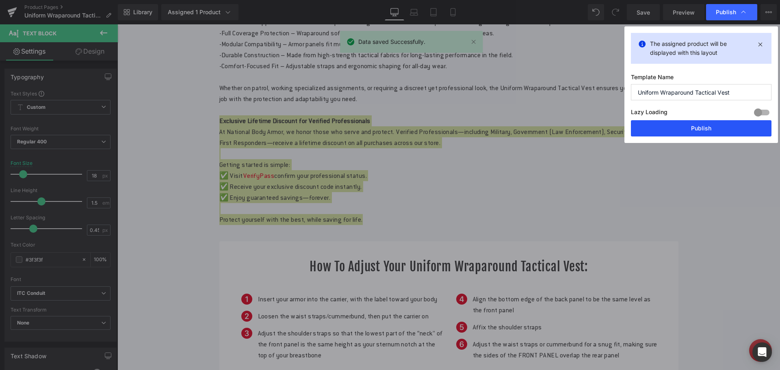
click at [672, 125] on button "Publish" at bounding box center [701, 128] width 140 height 16
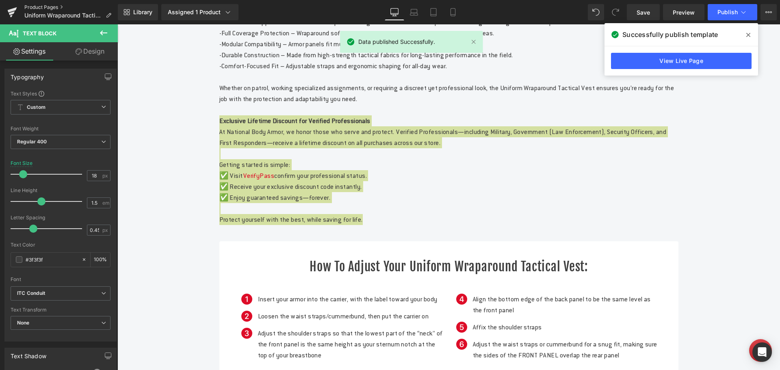
click at [51, 6] on link "Product Pages" at bounding box center [70, 7] width 93 height 6
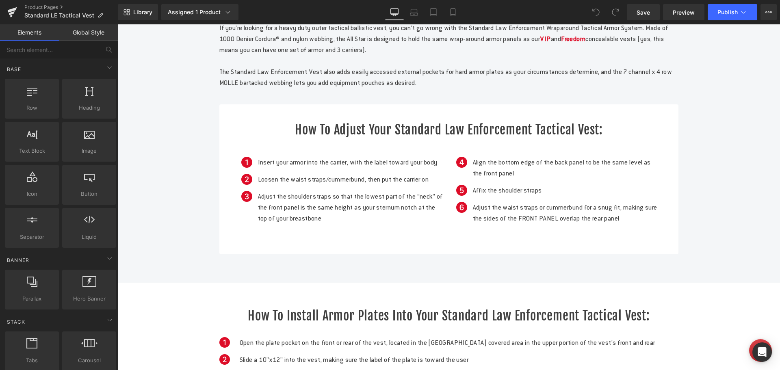
scroll to position [406, 0]
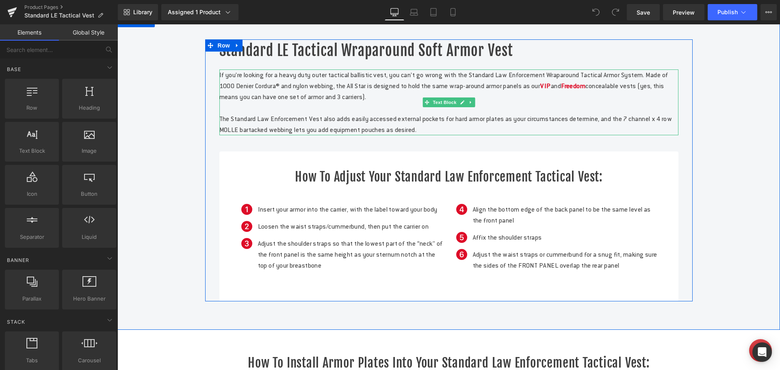
click at [495, 135] on p "The Standard Law Enforcement Vest also adds easily accessed external pockets fo…" at bounding box center [448, 124] width 459 height 22
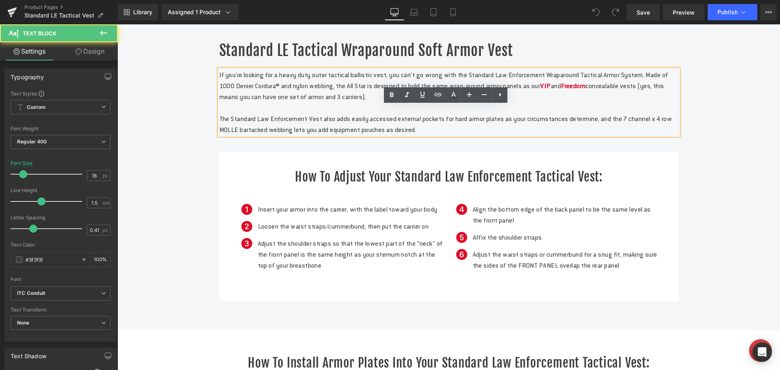
click at [495, 135] on p "The Standard Law Enforcement Vest also adds easily accessed external pockets fo…" at bounding box center [448, 124] width 459 height 22
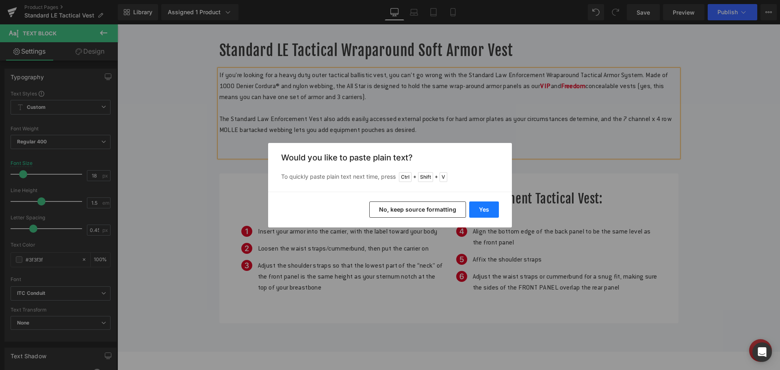
click at [492, 209] on button "Yes" at bounding box center [484, 209] width 30 height 16
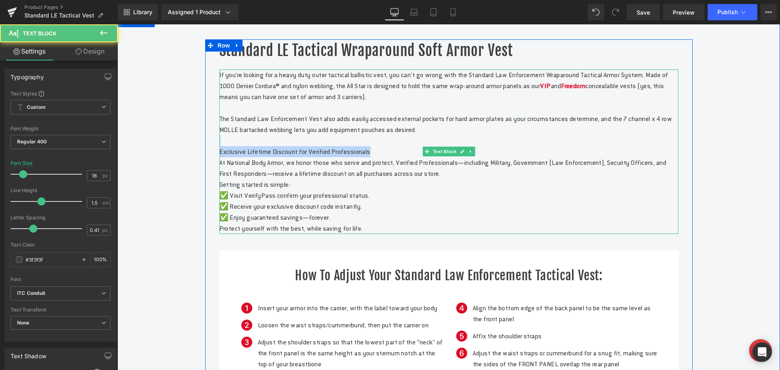
drag, startPoint x: 388, startPoint y: 188, endPoint x: 240, endPoint y: 179, distance: 148.1
click at [239, 179] on div "If you’re looking for a heavy duty outer tactical ballistic vest, you can’t go …" at bounding box center [448, 151] width 459 height 164
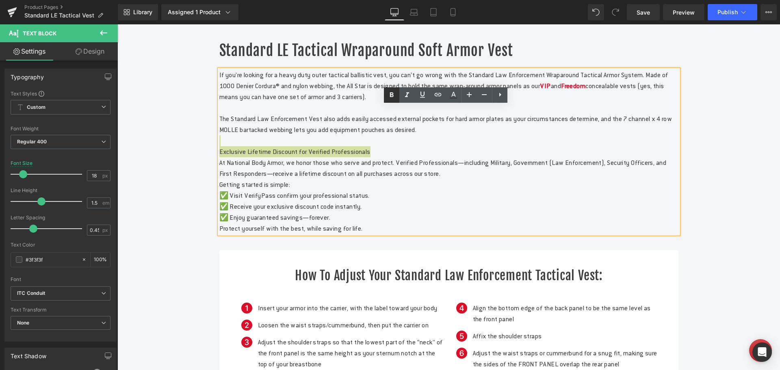
click at [389, 96] on icon at bounding box center [392, 95] width 10 height 10
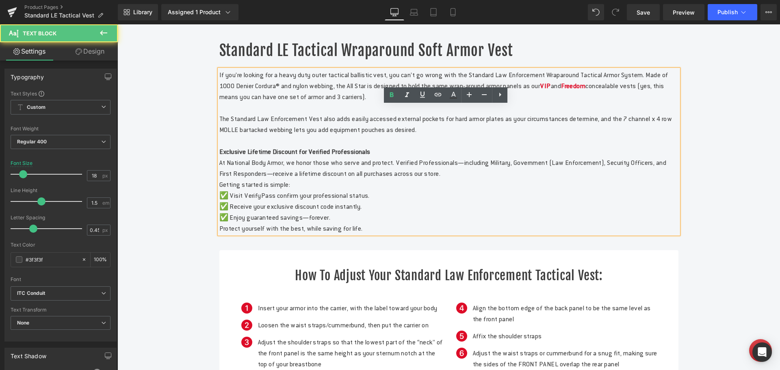
click at [380, 223] on p "✅ Enjoy guaranteed savings—forever." at bounding box center [448, 217] width 459 height 11
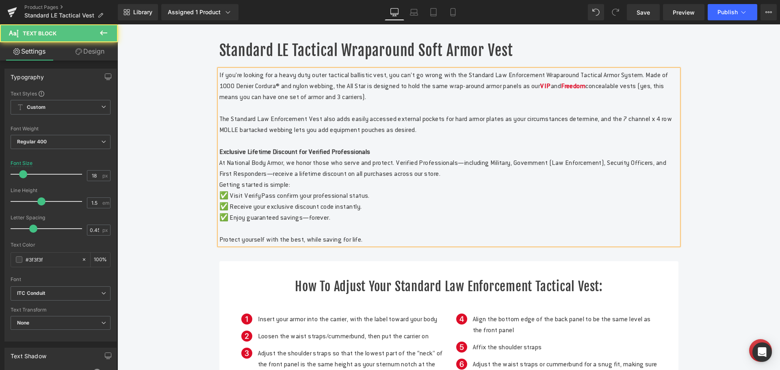
click at [547, 179] on p "At National Body Armor, we honor those who serve and protect. Verified Professi…" at bounding box center [448, 168] width 459 height 22
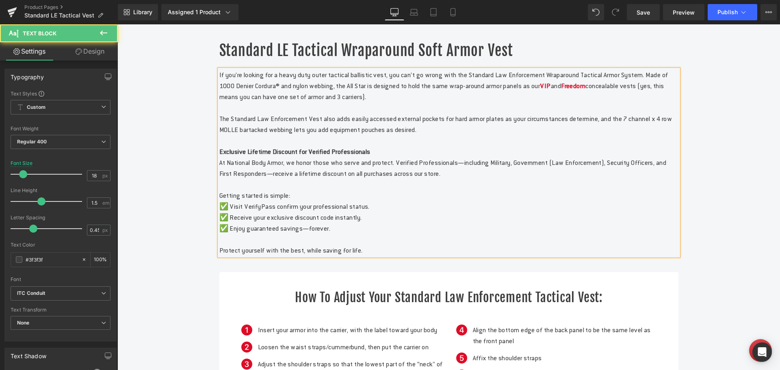
click at [258, 211] on span "✅ Visit VerifyPass confirm your professional status." at bounding box center [294, 206] width 150 height 9
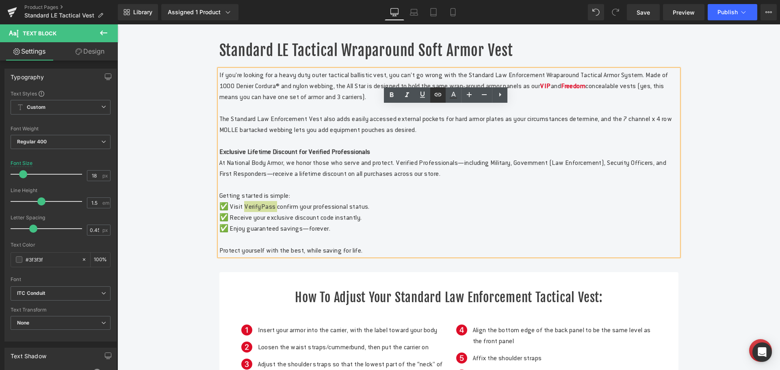
click at [437, 96] on icon at bounding box center [437, 94] width 7 height 3
click at [287, 260] on input "text" at bounding box center [284, 260] width 125 height 20
paste input "[URL][DOMAIN_NAME]"
type input "[URL][DOMAIN_NAME]"
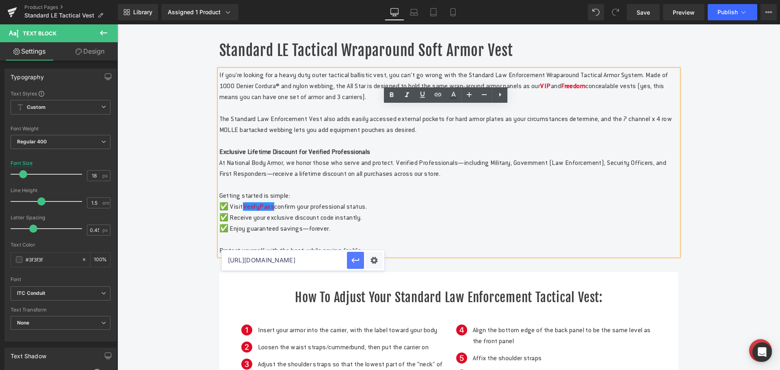
click at [355, 261] on icon "button" at bounding box center [355, 260] width 10 height 10
click at [649, 8] on span "Save" at bounding box center [642, 12] width 13 height 9
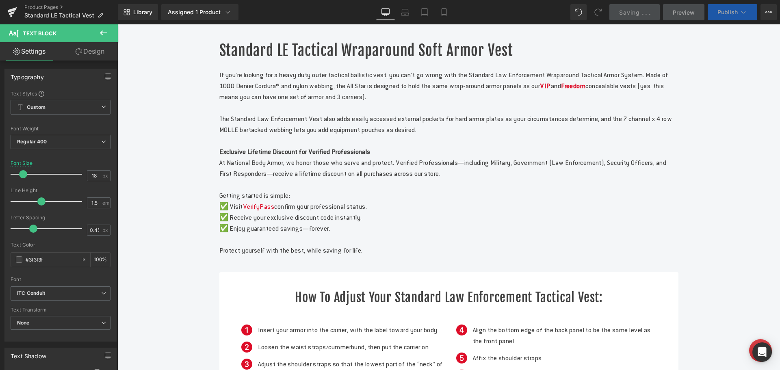
click at [721, 13] on span "Publish" at bounding box center [727, 12] width 20 height 6
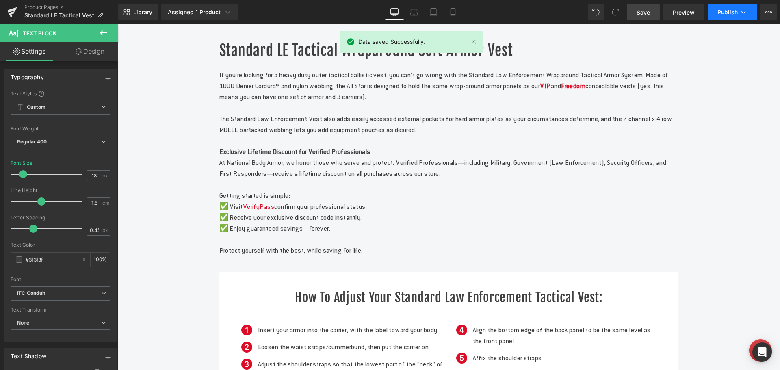
click at [721, 13] on span "Publish" at bounding box center [727, 12] width 20 height 6
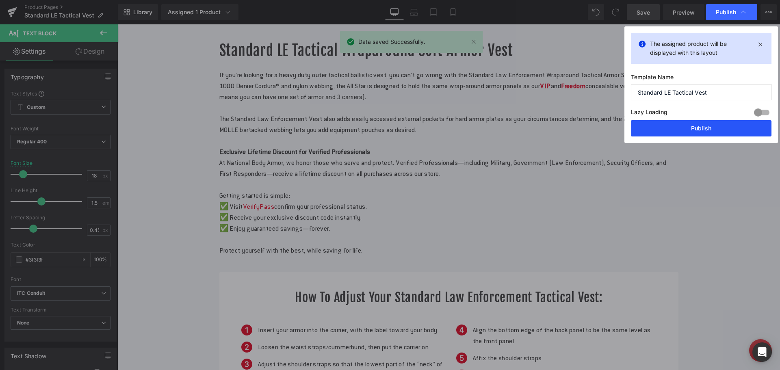
click at [702, 127] on button "Publish" at bounding box center [701, 128] width 140 height 16
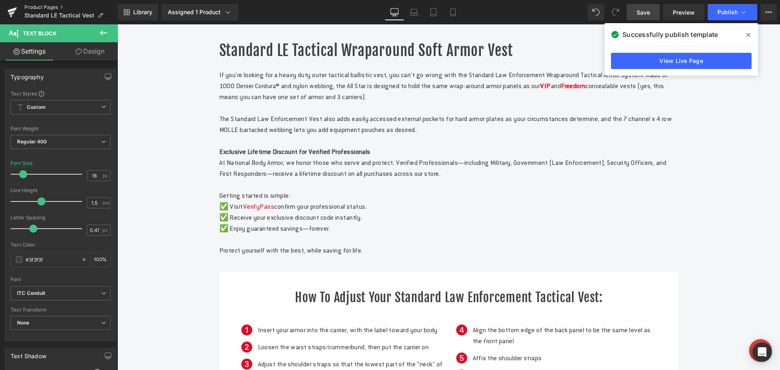
click at [49, 6] on link "Product Pages" at bounding box center [70, 7] width 93 height 6
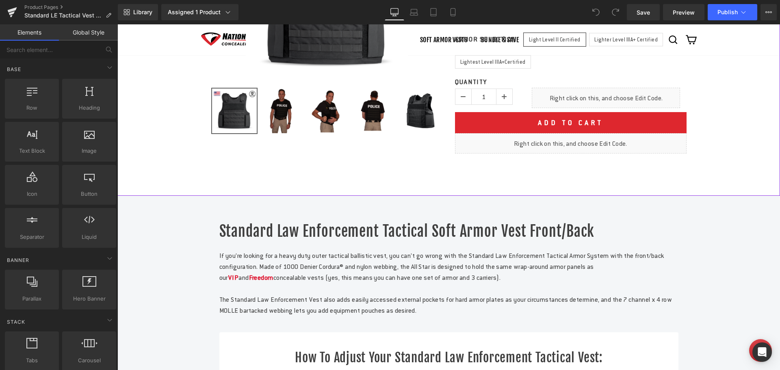
scroll to position [406, 0]
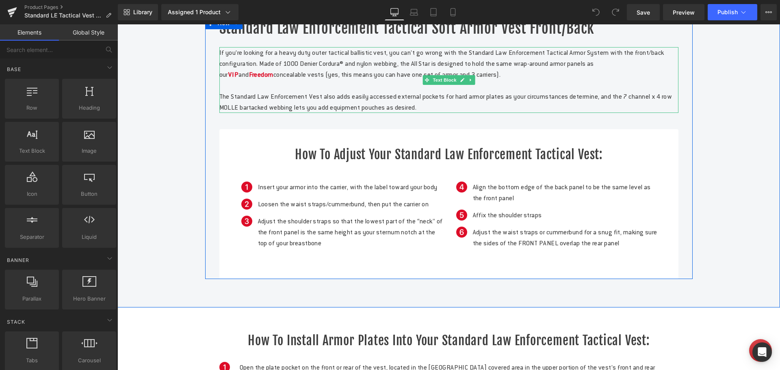
click at [495, 113] on p "The Standard Law Enforcement Vest also adds easily accessed external pockets fo…" at bounding box center [448, 102] width 459 height 22
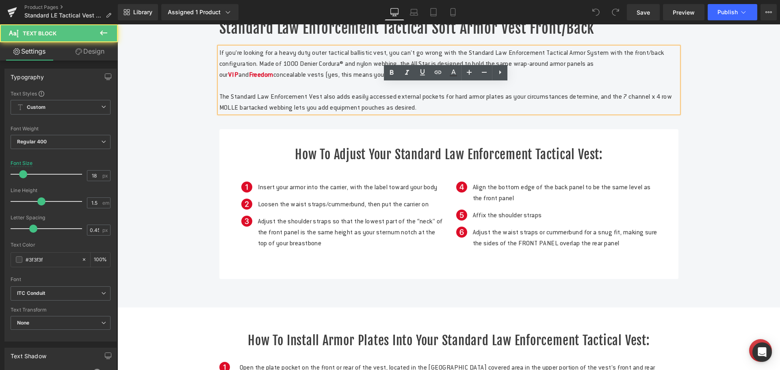
click at [493, 113] on p "The Standard Law Enforcement Vest also adds easily accessed external pockets fo…" at bounding box center [448, 102] width 459 height 22
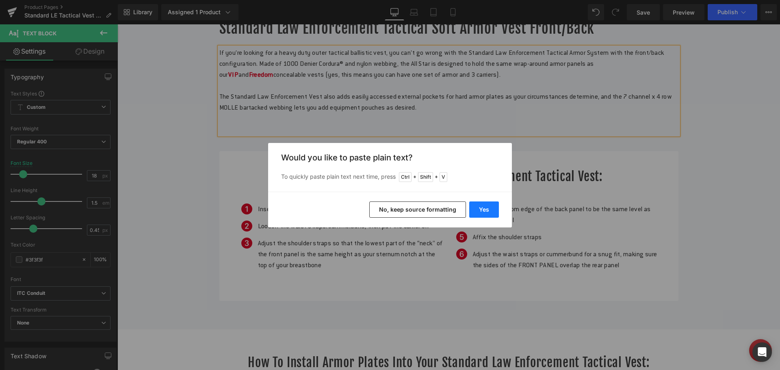
click at [489, 210] on button "Yes" at bounding box center [484, 209] width 30 height 16
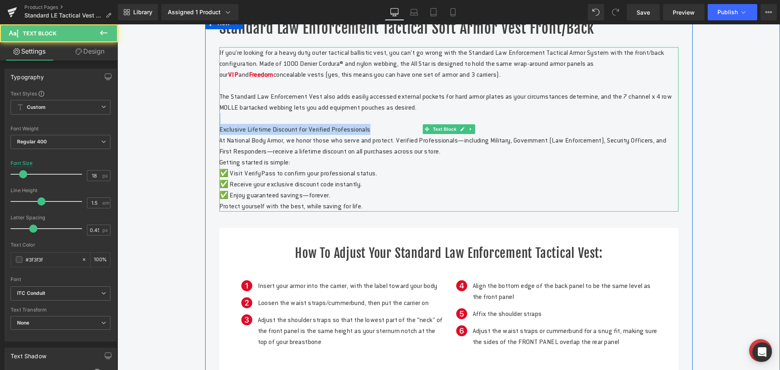
drag, startPoint x: 387, startPoint y: 165, endPoint x: 231, endPoint y: 160, distance: 156.0
click at [231, 135] on p "Exclusive Lifetime Discount for Verified Professionals" at bounding box center [448, 129] width 459 height 11
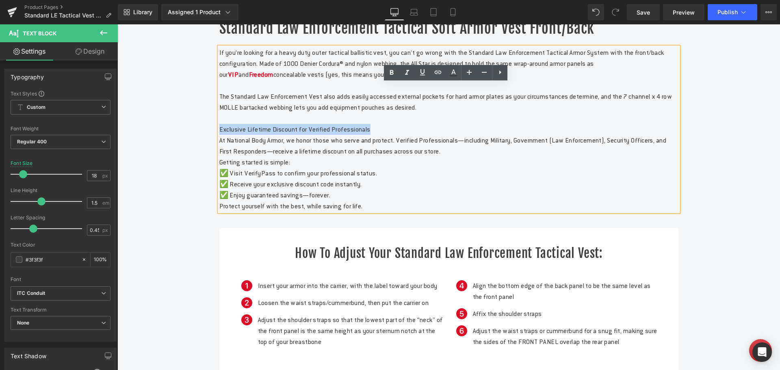
drag, startPoint x: 216, startPoint y: 164, endPoint x: 393, endPoint y: 166, distance: 176.6
click at [393, 135] on p "Exclusive Lifetime Discount for Verified Professionals" at bounding box center [448, 129] width 459 height 11
click at [393, 72] on icon at bounding box center [392, 72] width 4 height 5
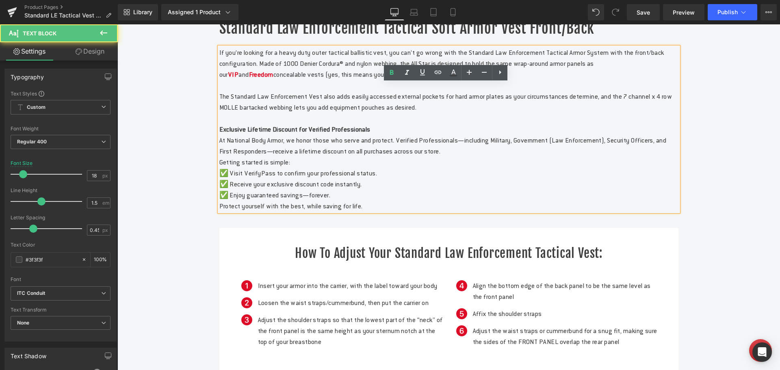
click at [316, 168] on p "Getting started is simple:" at bounding box center [448, 162] width 459 height 11
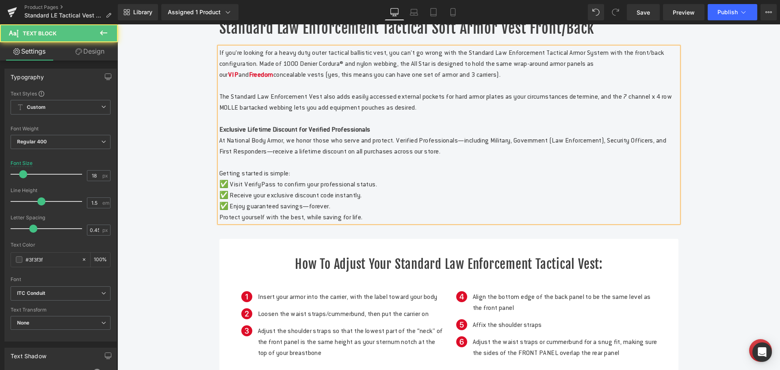
click at [356, 212] on p "✅ Enjoy guaranteed savings—forever." at bounding box center [448, 206] width 459 height 11
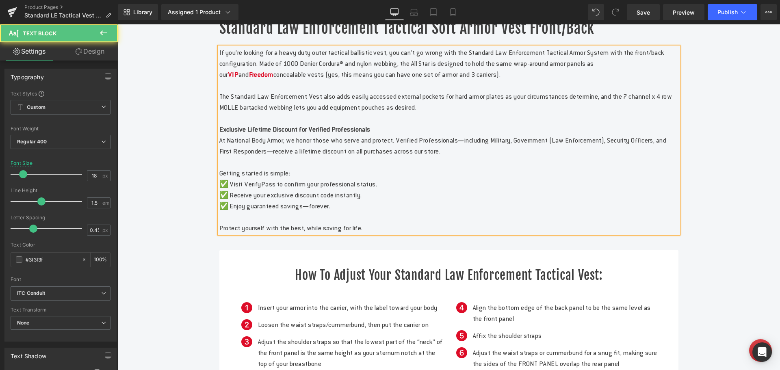
click at [257, 188] on span "✅ Visit VerifyPass to confirm your professional status." at bounding box center [298, 184] width 158 height 9
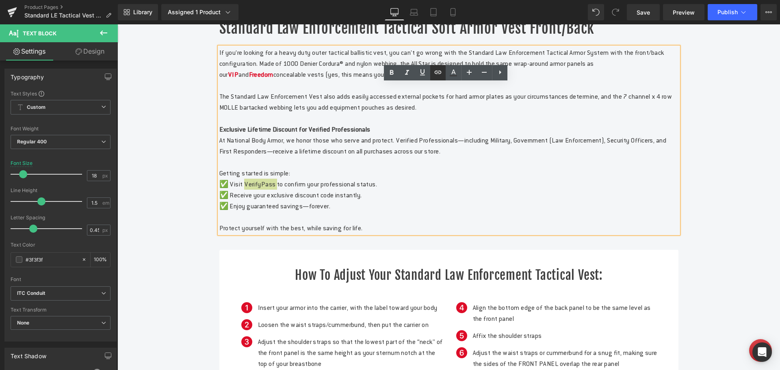
click at [434, 73] on icon at bounding box center [437, 72] width 7 height 3
click at [305, 240] on input "text" at bounding box center [284, 238] width 125 height 20
paste input "[URL][DOMAIN_NAME]"
type input "[URL][DOMAIN_NAME]"
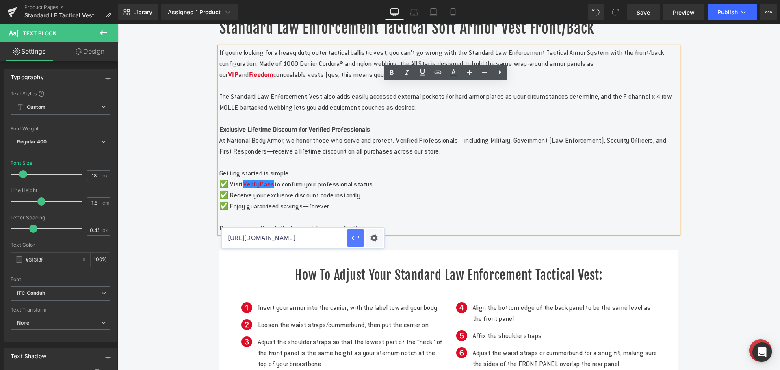
click at [355, 239] on icon "button" at bounding box center [355, 238] width 10 height 10
click at [644, 14] on span "Save" at bounding box center [642, 12] width 13 height 9
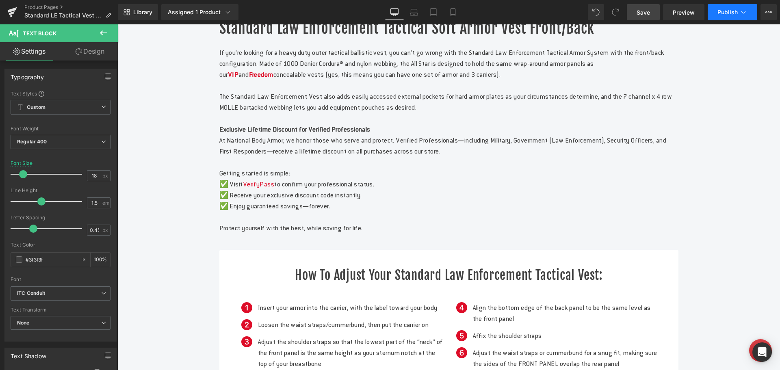
click at [724, 6] on button "Publish" at bounding box center [732, 12] width 50 height 16
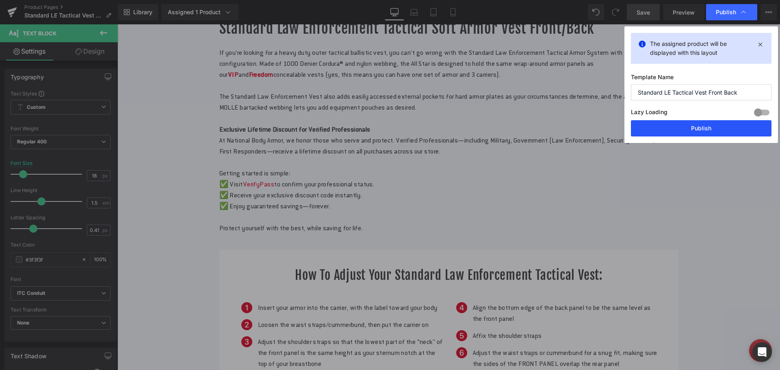
click at [699, 128] on button "Publish" at bounding box center [701, 128] width 140 height 16
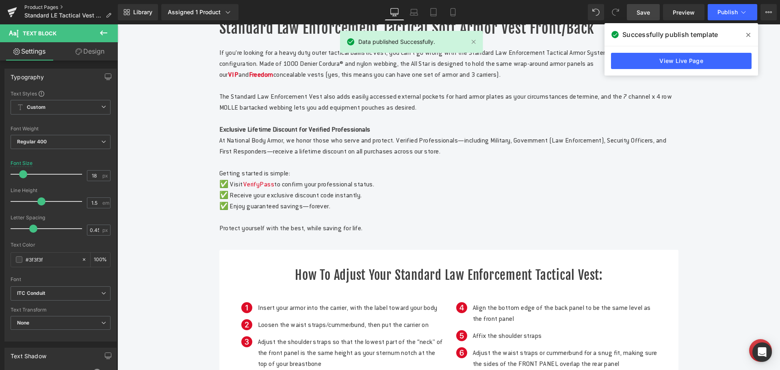
click at [37, 6] on link "Product Pages" at bounding box center [70, 7] width 93 height 6
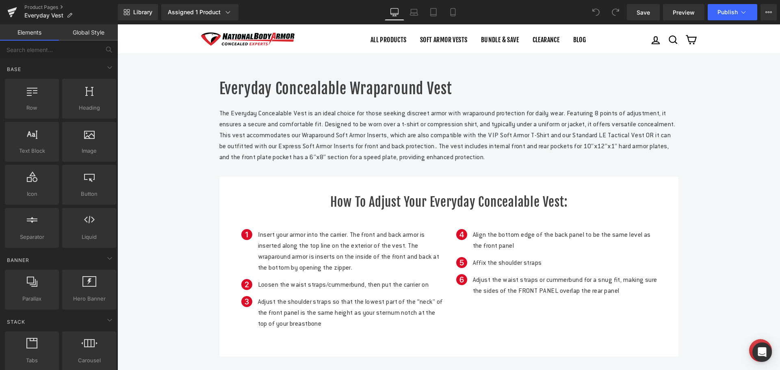
scroll to position [365, 0]
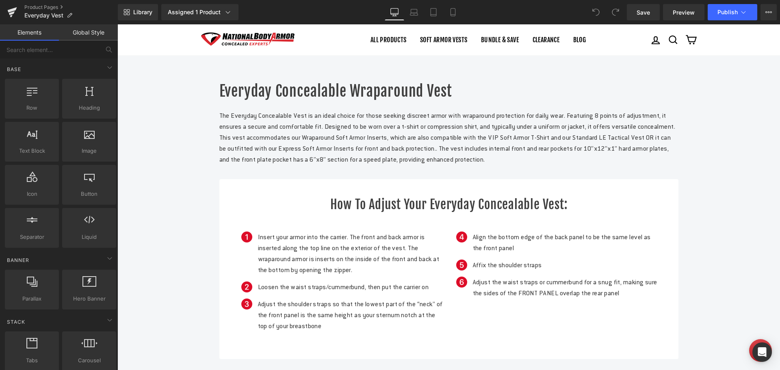
click at [325, 165] on p "The Everyday Concealable Vest is an ideal choice for those seeking discreet arm…" at bounding box center [448, 137] width 459 height 55
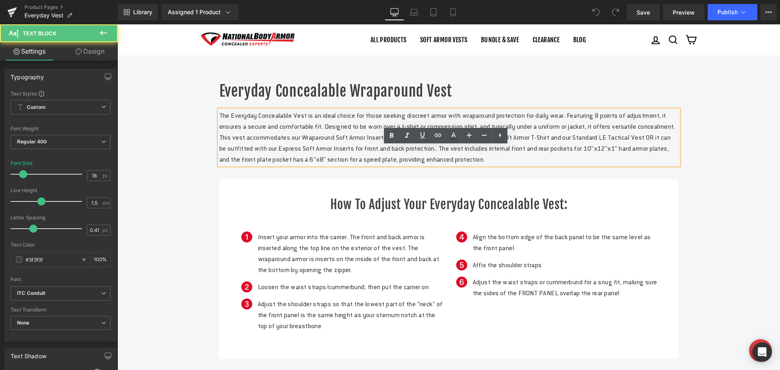
click at [324, 165] on p "The Everyday Concealable Vest is an ideal choice for those seeking discreet arm…" at bounding box center [448, 137] width 459 height 55
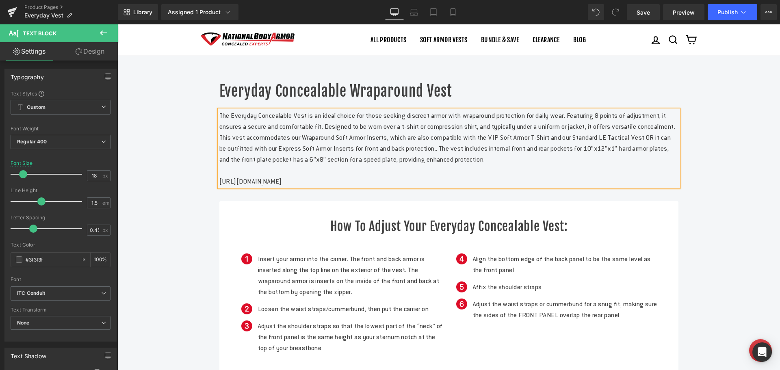
drag, startPoint x: 341, startPoint y: 228, endPoint x: 214, endPoint y: 227, distance: 126.7
click at [219, 187] on div "The Everyday Concealable Vest is an ideal choice for those seeking discreet arm…" at bounding box center [448, 148] width 459 height 77
drag, startPoint x: 339, startPoint y: 230, endPoint x: 217, endPoint y: 230, distance: 122.6
click at [219, 187] on p "[URL][DOMAIN_NAME]" at bounding box center [448, 181] width 459 height 11
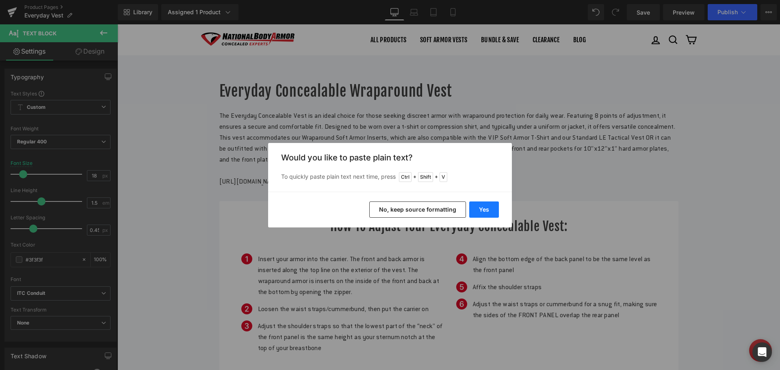
drag, startPoint x: 489, startPoint y: 211, endPoint x: 372, endPoint y: 186, distance: 119.9
click at [489, 211] on button "Yes" at bounding box center [484, 209] width 30 height 16
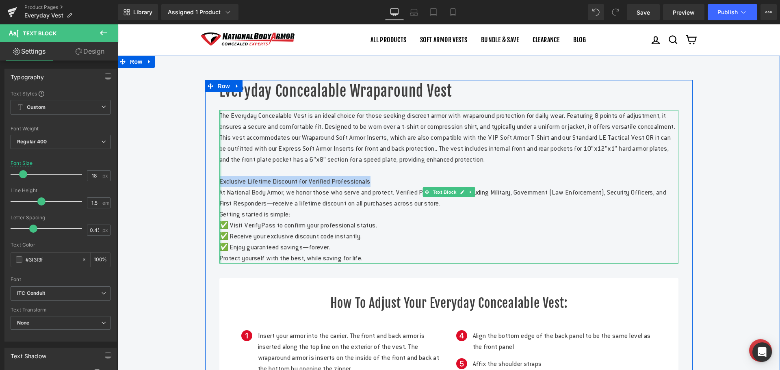
drag, startPoint x: 387, startPoint y: 228, endPoint x: 217, endPoint y: 229, distance: 169.7
click at [219, 229] on div "The Everyday Concealable Vest is an ideal choice for those seeking discreet arm…" at bounding box center [448, 186] width 459 height 153
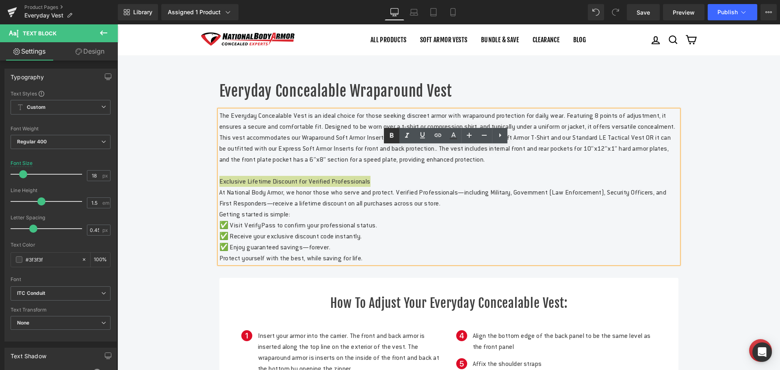
click at [391, 135] on icon at bounding box center [392, 135] width 4 height 5
click at [219, 220] on p "Getting started is simple:" at bounding box center [448, 214] width 459 height 11
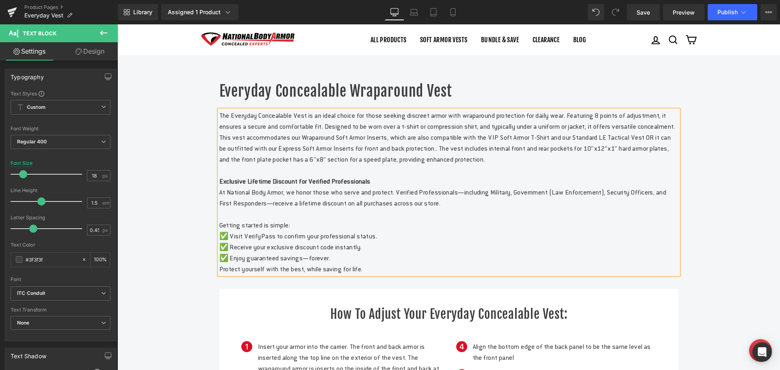
click at [345, 264] on p "✅ Enjoy guaranteed savings—forever." at bounding box center [448, 258] width 459 height 11
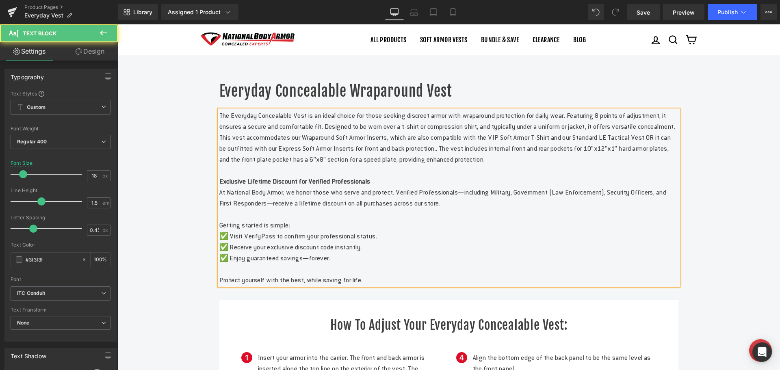
click at [262, 242] on p "✅ Visit VerifyPass to confirm your professional status." at bounding box center [448, 236] width 459 height 11
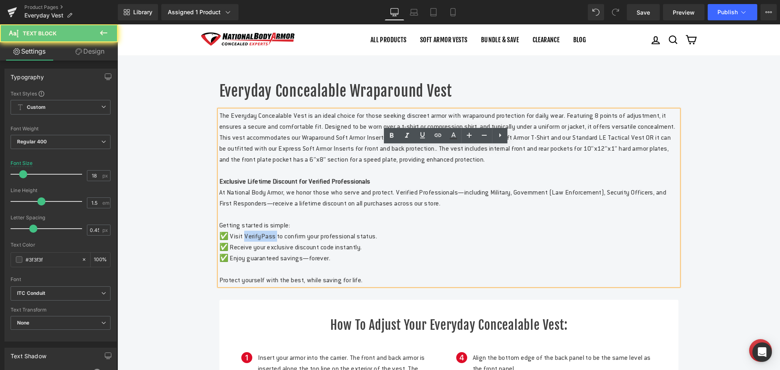
click at [262, 242] on p "✅ Visit VerifyPass to confirm your professional status." at bounding box center [448, 236] width 459 height 11
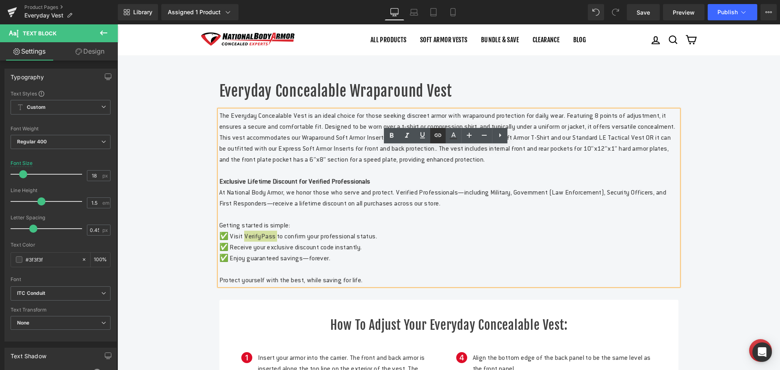
click at [436, 136] on icon at bounding box center [438, 135] width 10 height 10
click at [300, 299] on input "text" at bounding box center [284, 301] width 125 height 20
paste input "[URL][DOMAIN_NAME]"
type input "[URL][DOMAIN_NAME]"
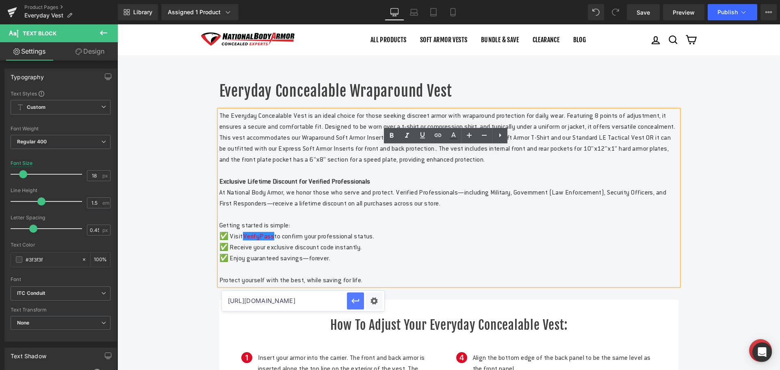
click at [354, 301] on icon "button" at bounding box center [355, 300] width 8 height 5
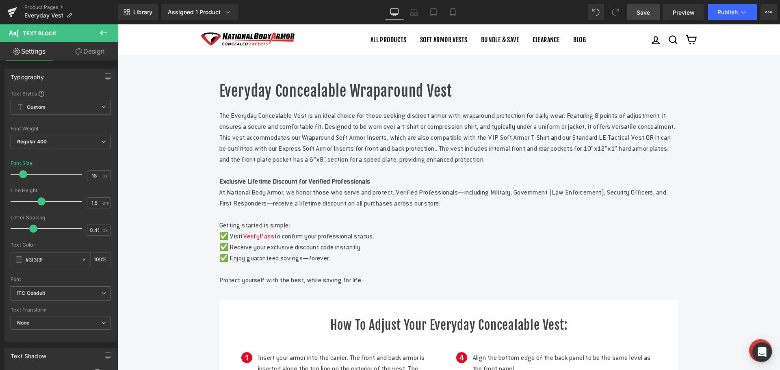
click at [642, 13] on span "Save" at bounding box center [642, 12] width 13 height 9
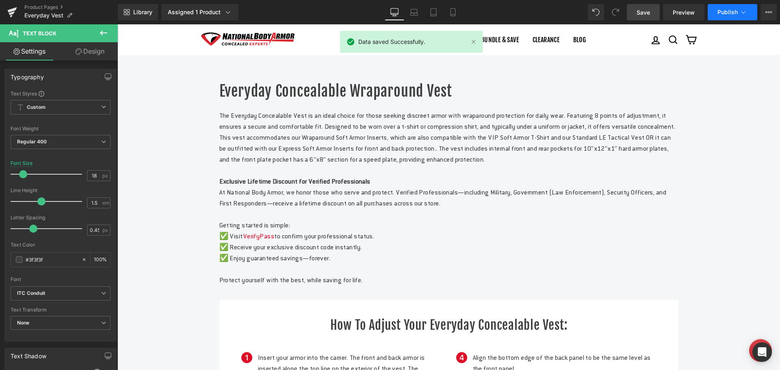
click at [722, 9] on span "Publish" at bounding box center [727, 12] width 20 height 6
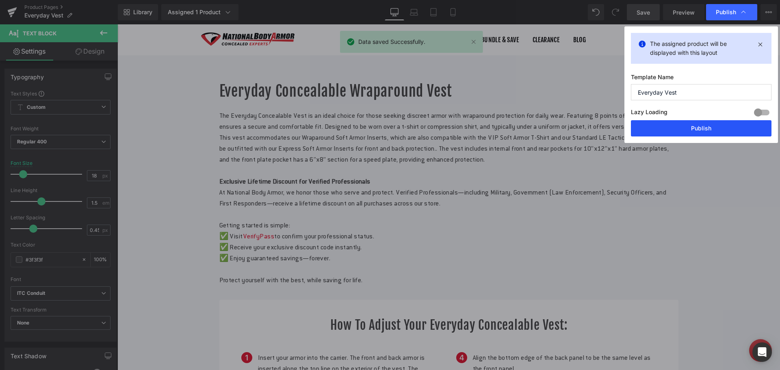
click at [689, 127] on button "Publish" at bounding box center [701, 128] width 140 height 16
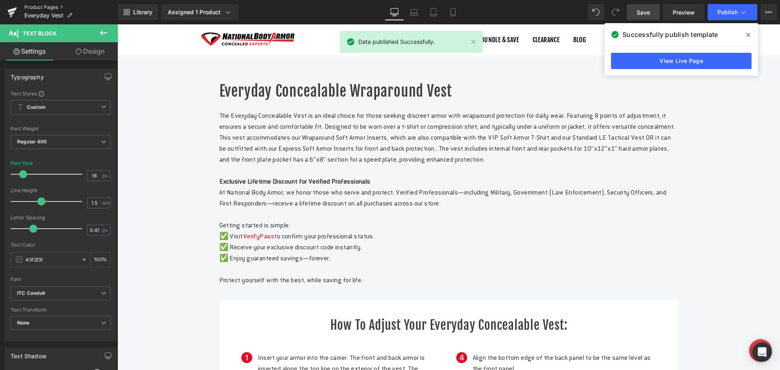
click at [57, 5] on link "Product Pages" at bounding box center [70, 7] width 93 height 6
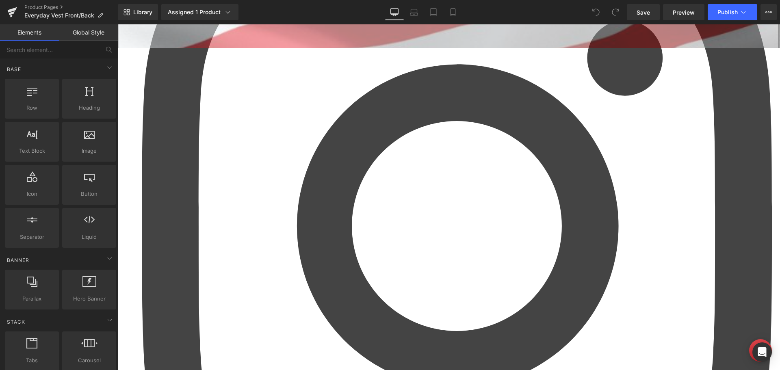
scroll to position [325, 0]
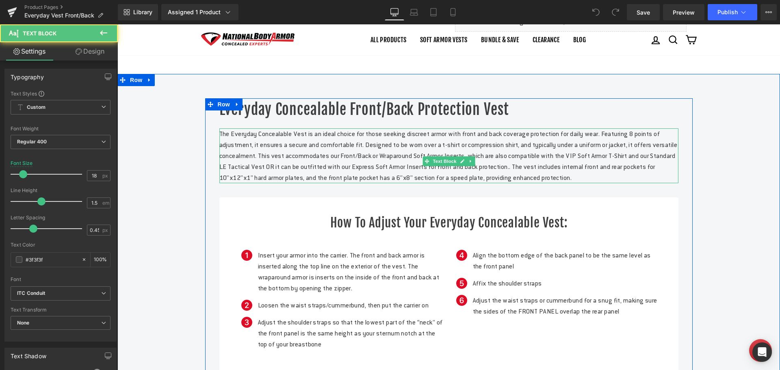
click at [433, 183] on p "The Everyday Concealable Vest is an ideal choice for those seeking discreet arm…" at bounding box center [448, 155] width 459 height 55
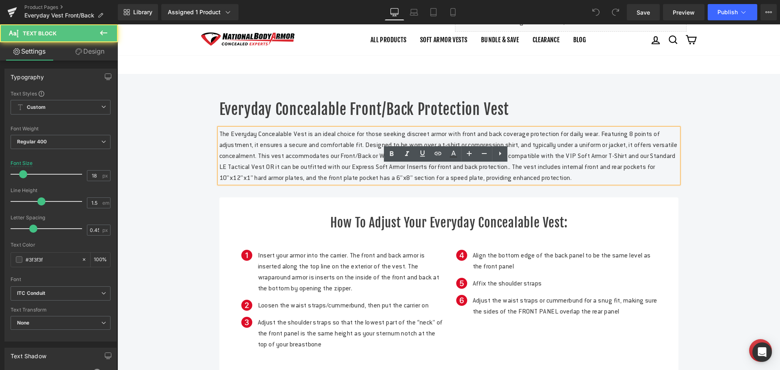
click at [428, 183] on p "The Everyday Concealable Vest is an ideal choice for those seeking discreet arm…" at bounding box center [448, 155] width 459 height 55
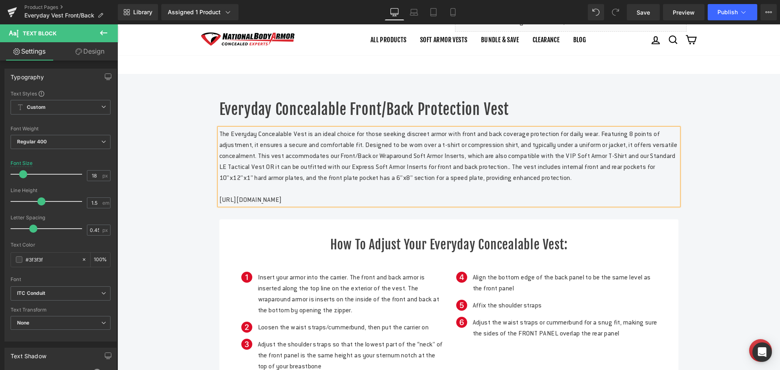
drag, startPoint x: 340, startPoint y: 247, endPoint x: 215, endPoint y: 248, distance: 125.1
click at [219, 205] on div "The Everyday Concealable Vest is an ideal choice for those seeking discreet arm…" at bounding box center [448, 166] width 459 height 77
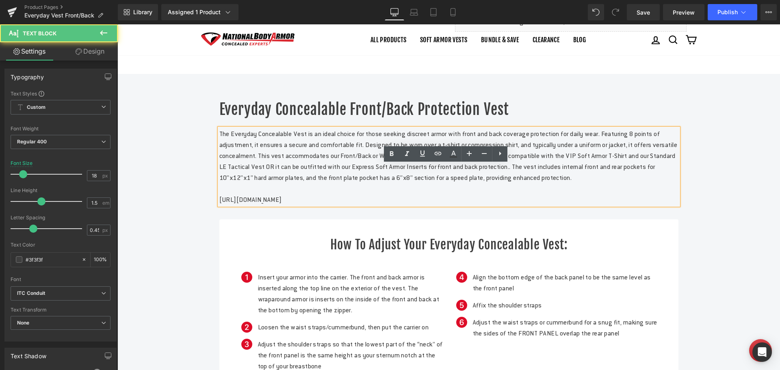
drag, startPoint x: 339, startPoint y: 248, endPoint x: 206, endPoint y: 250, distance: 132.8
click at [206, 250] on div "Everyday Concealable Front/back Protection Vest Heading The Everyday Concealabl…" at bounding box center [448, 266] width 487 height 337
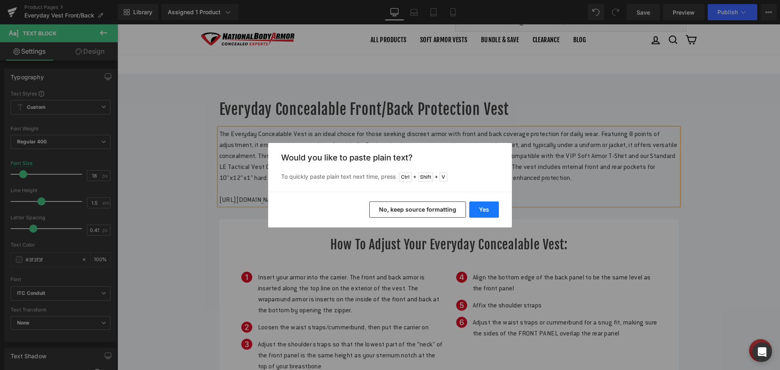
click at [482, 205] on button "Yes" at bounding box center [484, 209] width 30 height 16
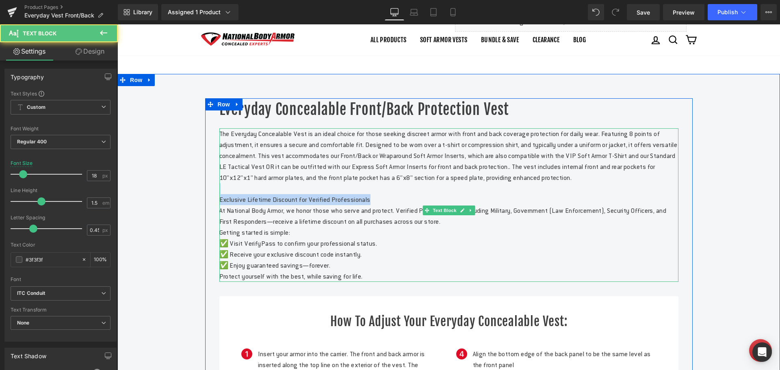
drag, startPoint x: 386, startPoint y: 245, endPoint x: 220, endPoint y: 239, distance: 165.8
click at [220, 238] on div "The Everyday Concealable Vest is an ideal choice for those seeking discreet arm…" at bounding box center [448, 204] width 459 height 153
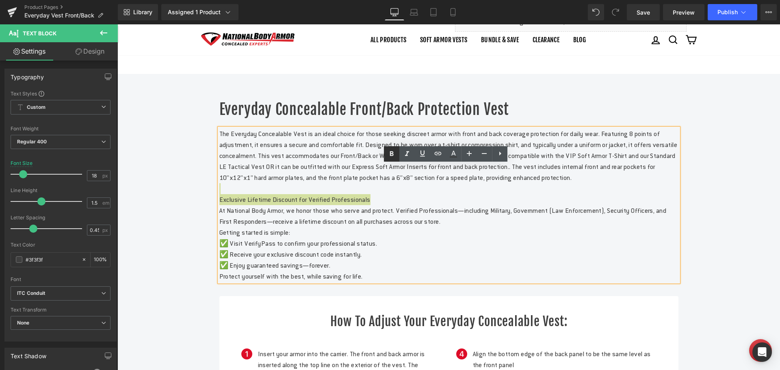
click at [387, 156] on icon at bounding box center [392, 154] width 10 height 10
click at [219, 238] on p "Getting started is simple:" at bounding box center [448, 232] width 459 height 11
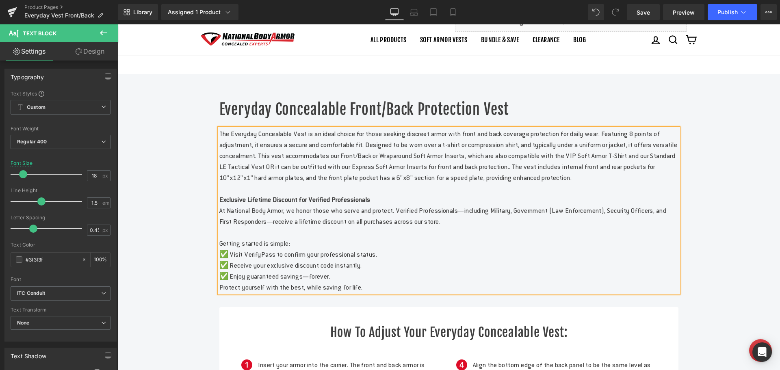
click at [219, 293] on div "The Everyday Concealable Vest is an ideal choice for those seeking discreet arm…" at bounding box center [448, 210] width 459 height 164
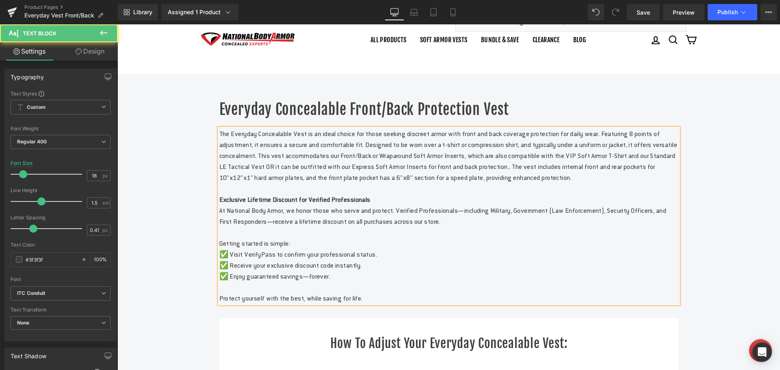
click at [261, 260] on p "✅ Visit VerifyPass to confirm your professional status." at bounding box center [448, 254] width 459 height 11
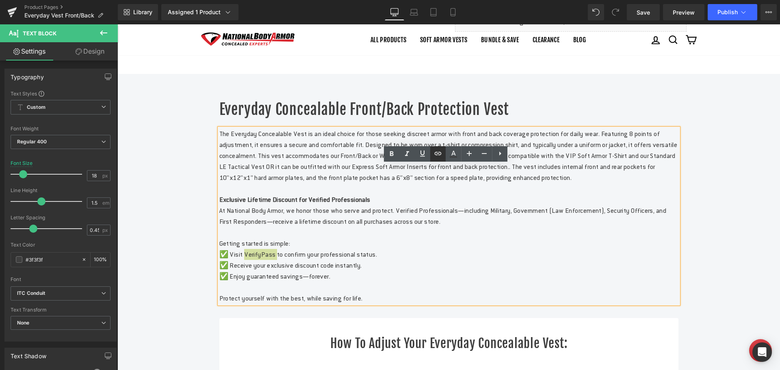
click at [440, 157] on icon at bounding box center [438, 154] width 10 height 10
click at [309, 322] on input "text" at bounding box center [284, 319] width 125 height 20
paste input "[URL][DOMAIN_NAME]"
type input "[URL][DOMAIN_NAME]"
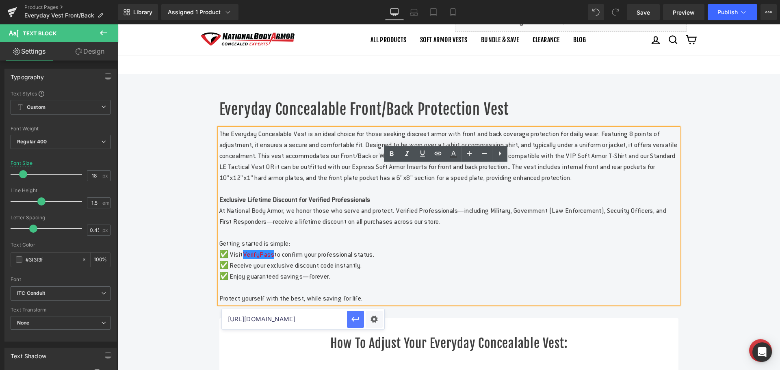
scroll to position [0, 0]
click at [351, 318] on icon "button" at bounding box center [355, 319] width 10 height 10
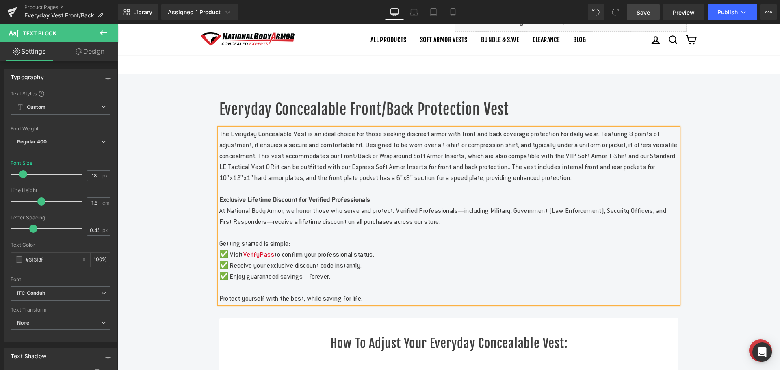
click at [642, 14] on span "Save" at bounding box center [642, 12] width 13 height 9
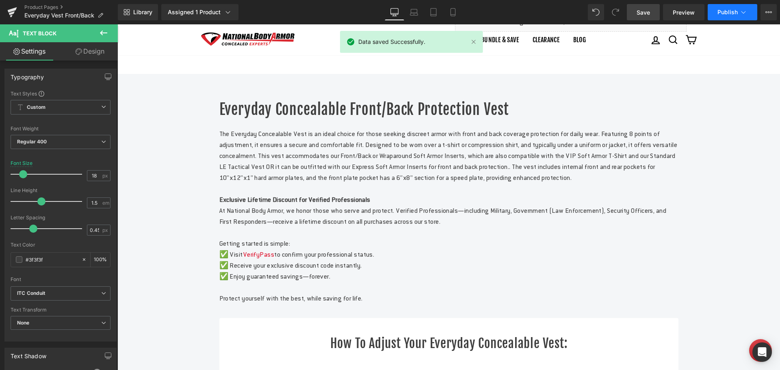
click at [715, 9] on button "Publish" at bounding box center [732, 12] width 50 height 16
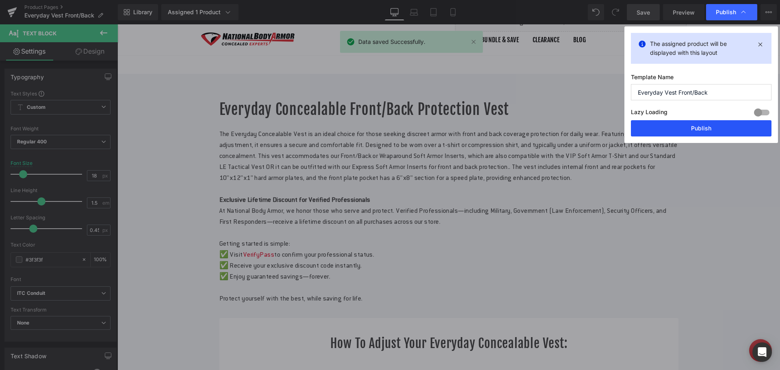
drag, startPoint x: 694, startPoint y: 128, endPoint x: 577, endPoint y: 104, distance: 119.9
click at [694, 128] on button "Publish" at bounding box center [701, 128] width 140 height 16
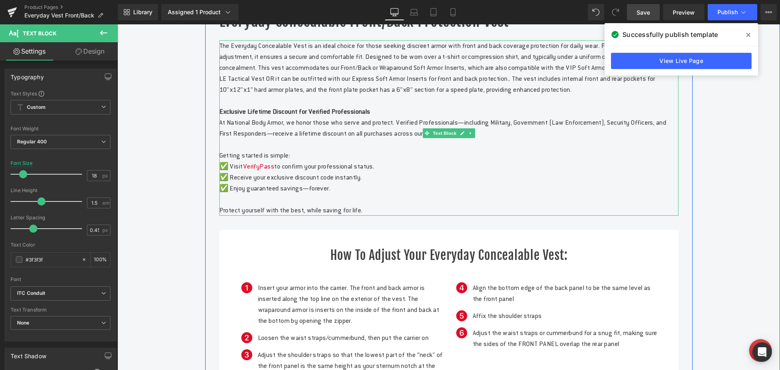
scroll to position [406, 0]
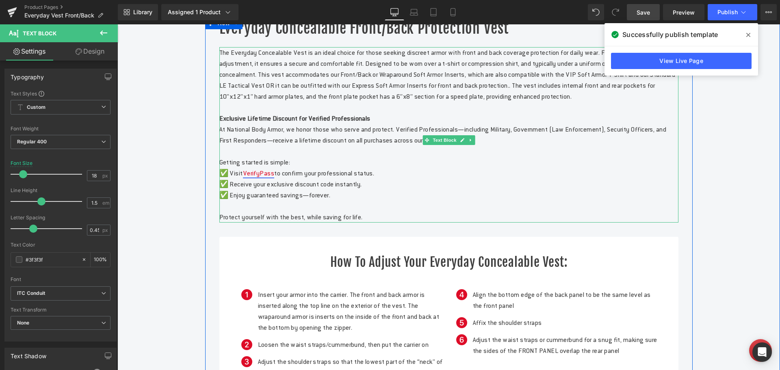
click at [260, 177] on link "VerifyPass" at bounding box center [259, 173] width 32 height 9
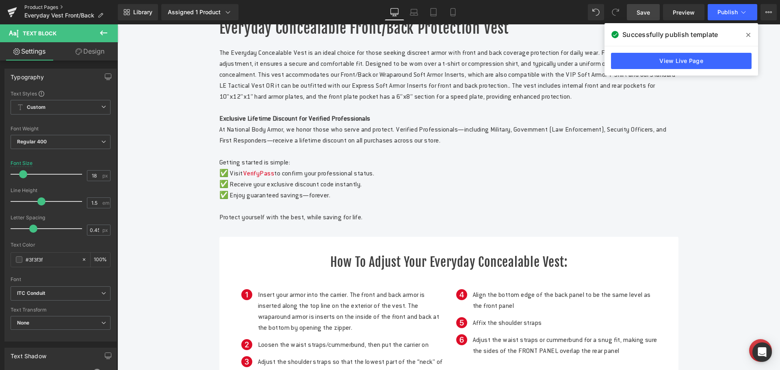
click at [39, 6] on link "Product Pages" at bounding box center [70, 7] width 93 height 6
